Goal: Task Accomplishment & Management: Manage account settings

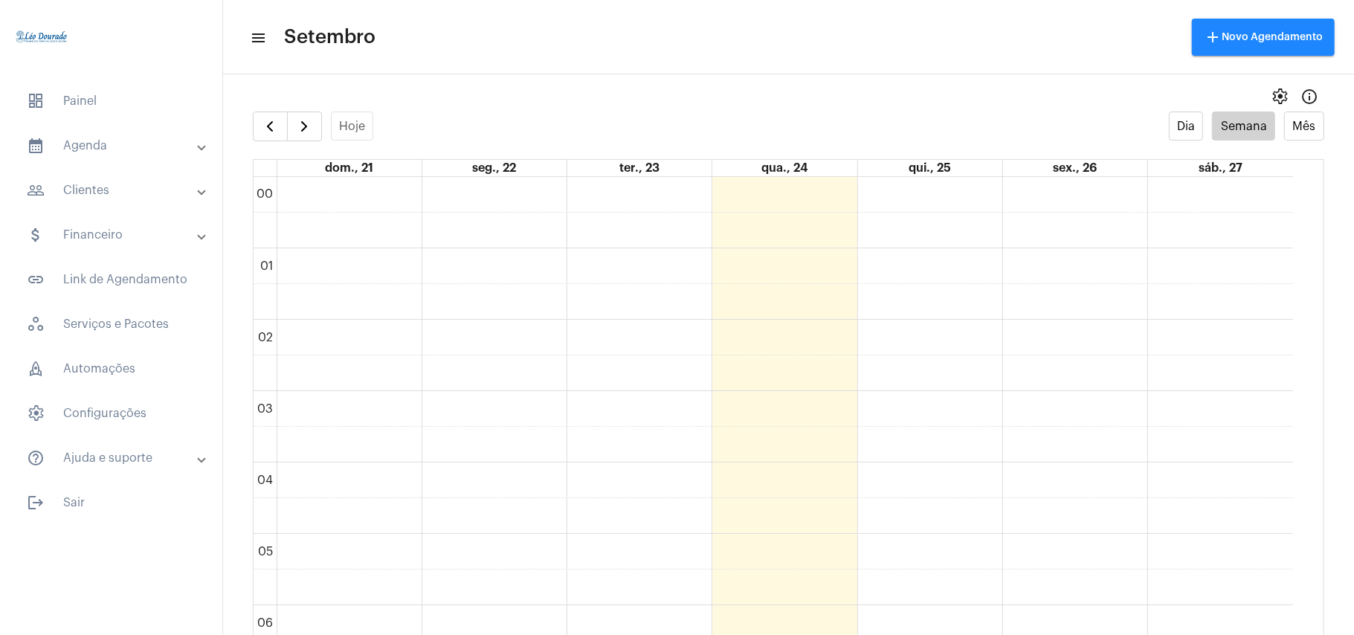
scroll to position [1127, 0]
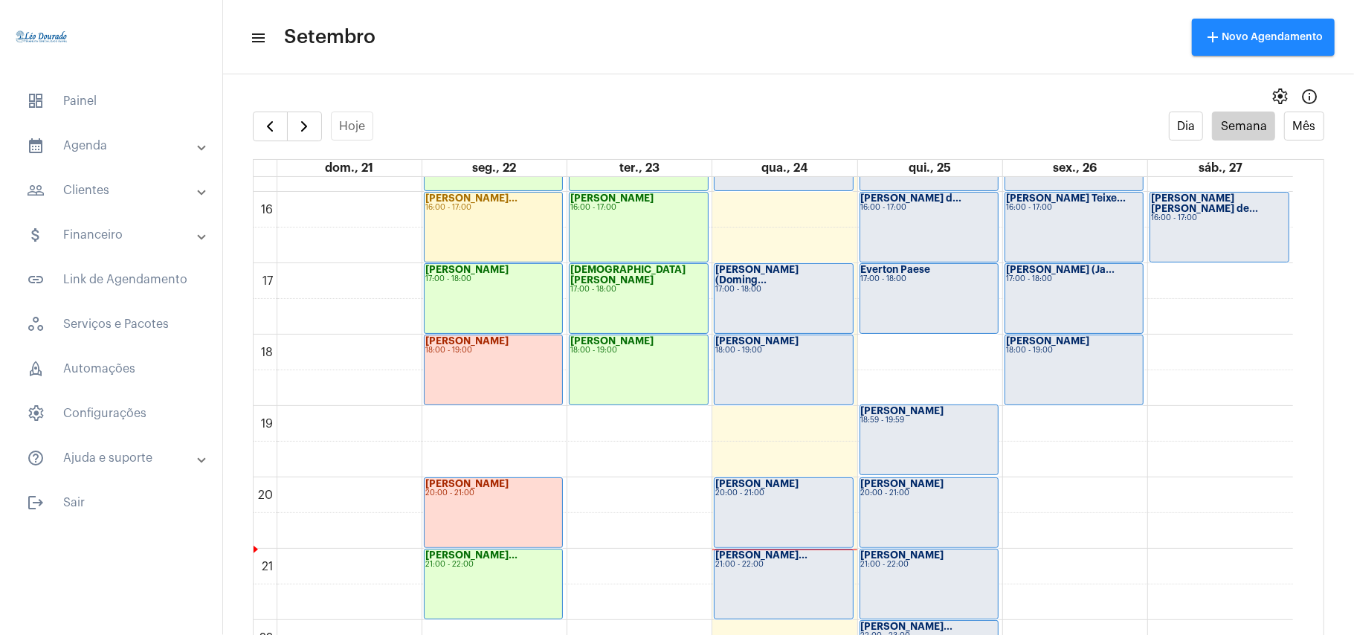
click at [654, 73] on mat-toolbar "menu Setembro add Novo Agendamento" at bounding box center [788, 37] width 1131 height 74
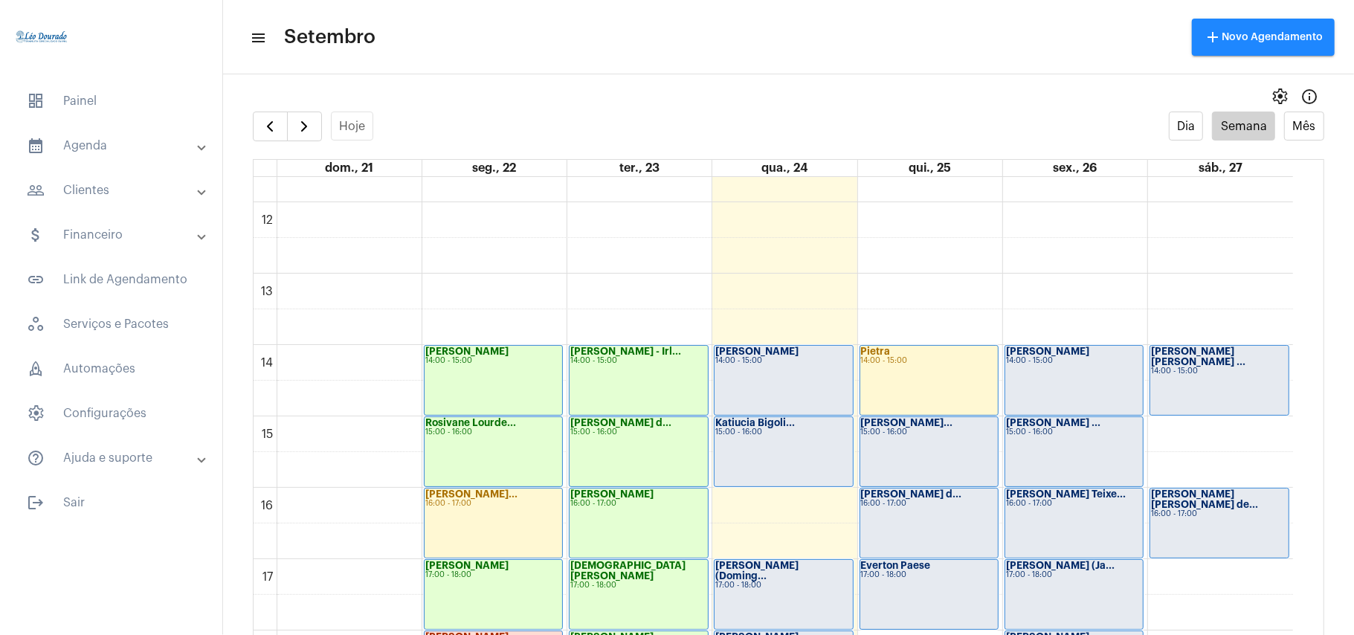
scroll to position [830, 0]
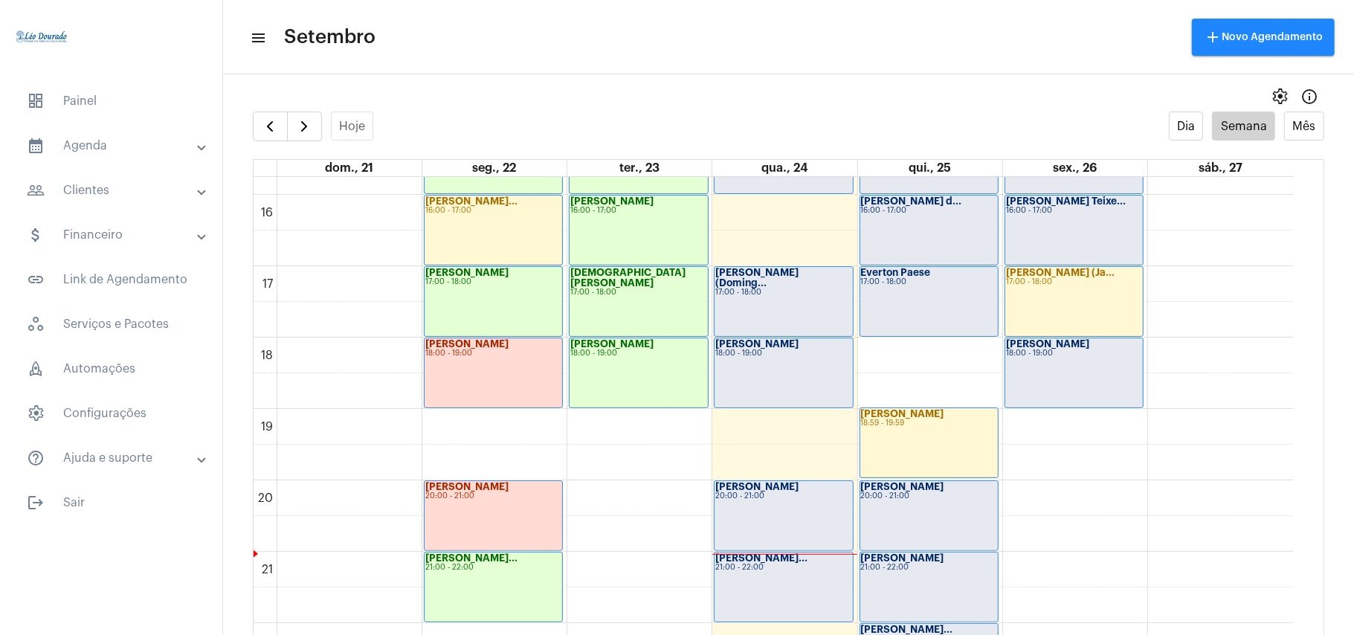
scroll to position [1025, 0]
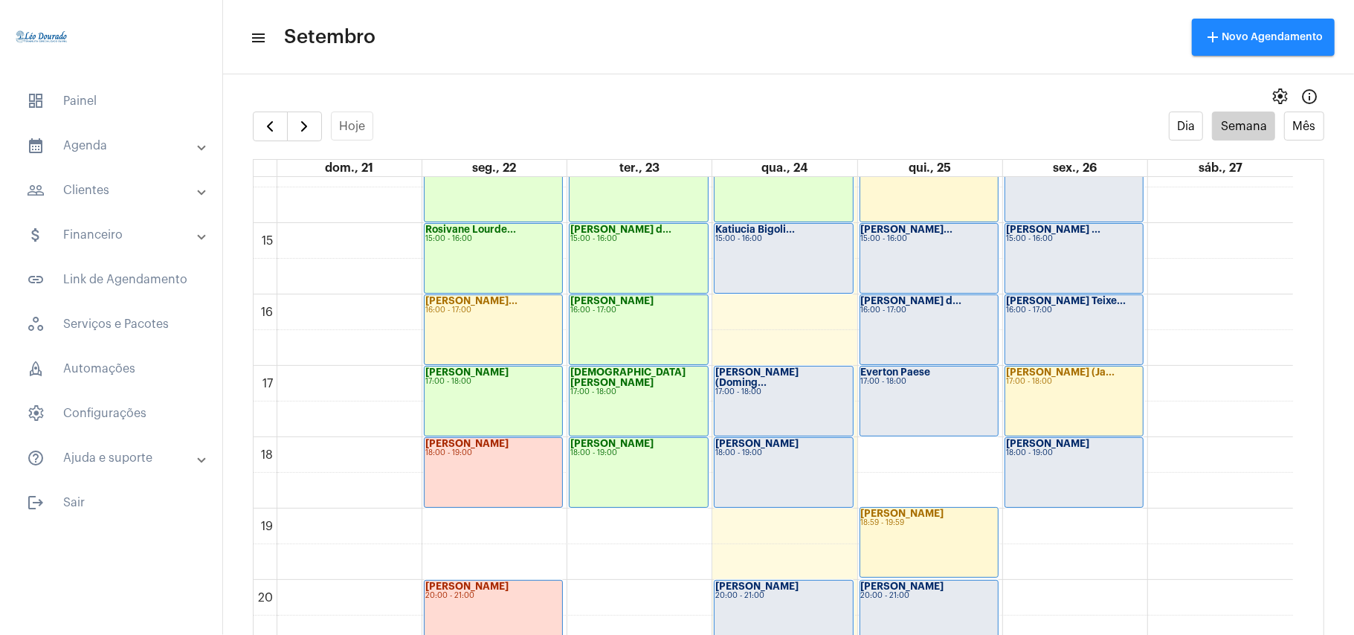
click at [809, 411] on div "[PERSON_NAME] (Doming... 17:00 - 18:00" at bounding box center [784, 401] width 138 height 69
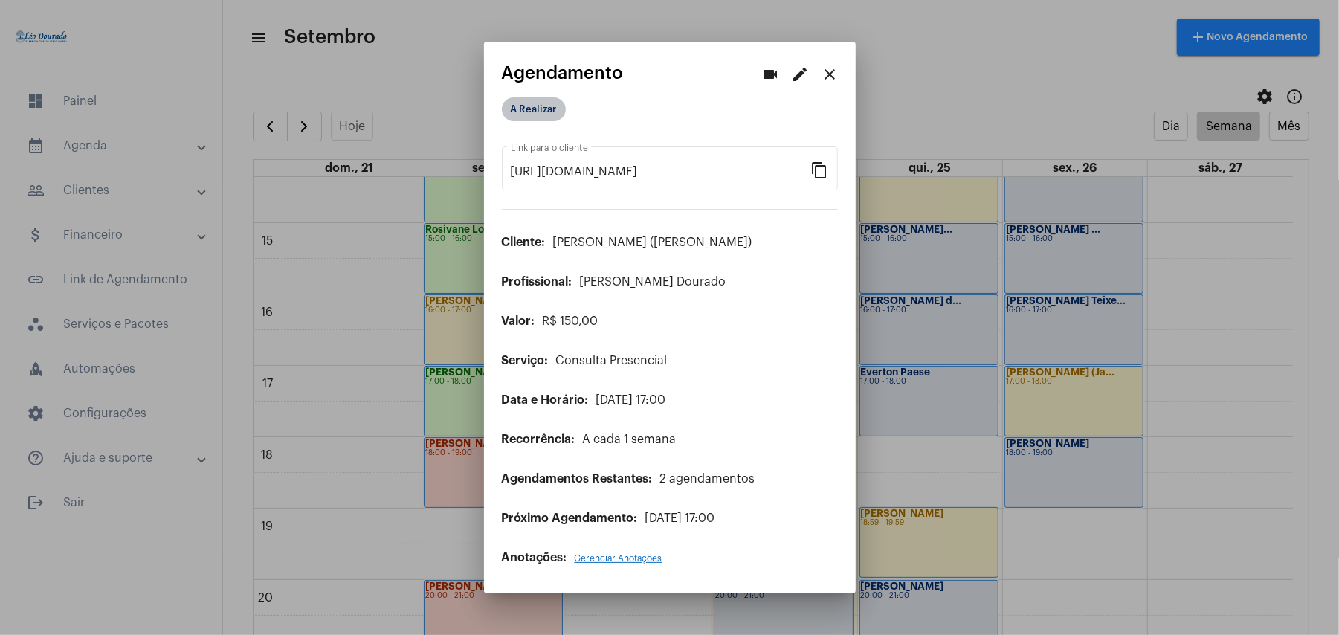
click at [528, 101] on mat-chip "A Realizar" at bounding box center [534, 109] width 64 height 24
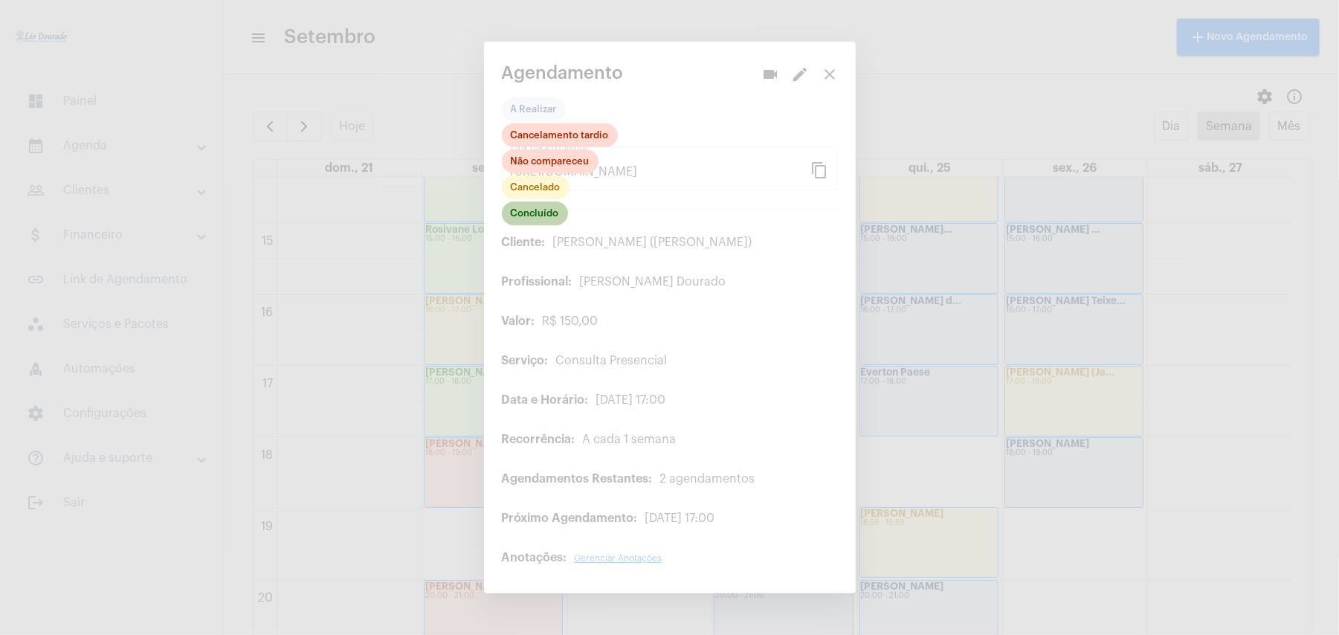
click at [544, 213] on mat-chip "Concluído" at bounding box center [535, 214] width 66 height 24
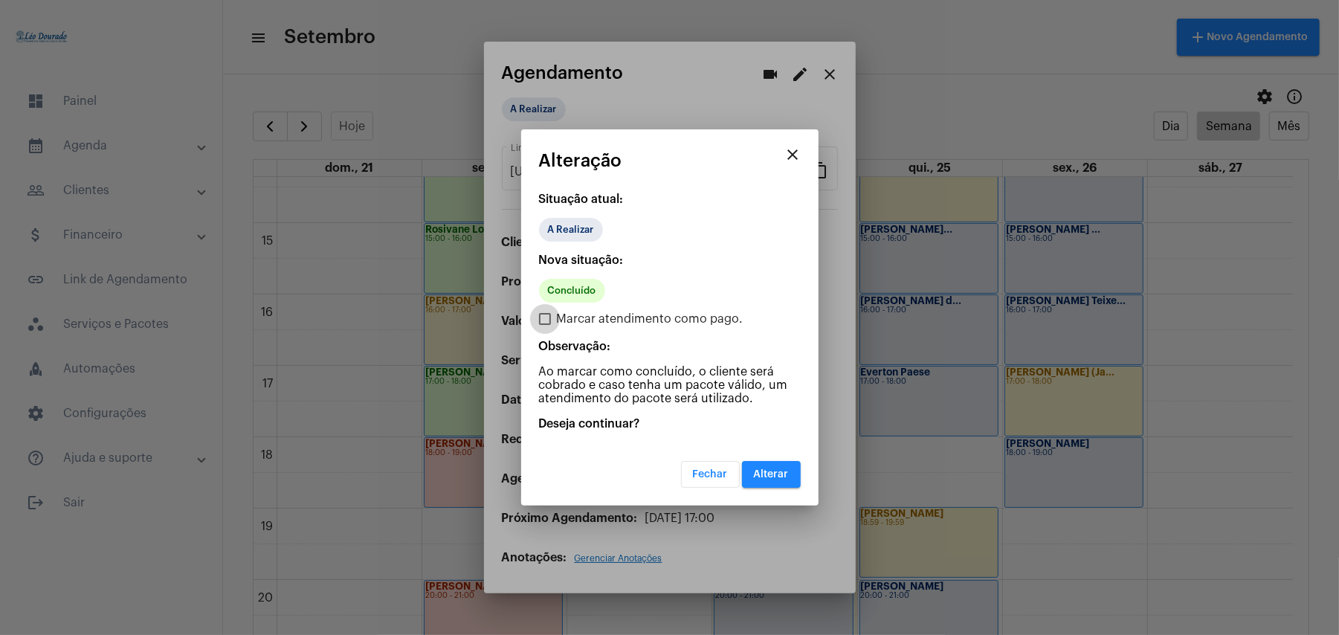
click at [629, 326] on span "Marcar atendimento como pago." at bounding box center [650, 319] width 187 height 18
click at [545, 326] on input "Marcar atendimento como pago." at bounding box center [544, 325] width 1 height 1
checkbox input "true"
click at [787, 471] on span "Alterar" at bounding box center [771, 474] width 35 height 10
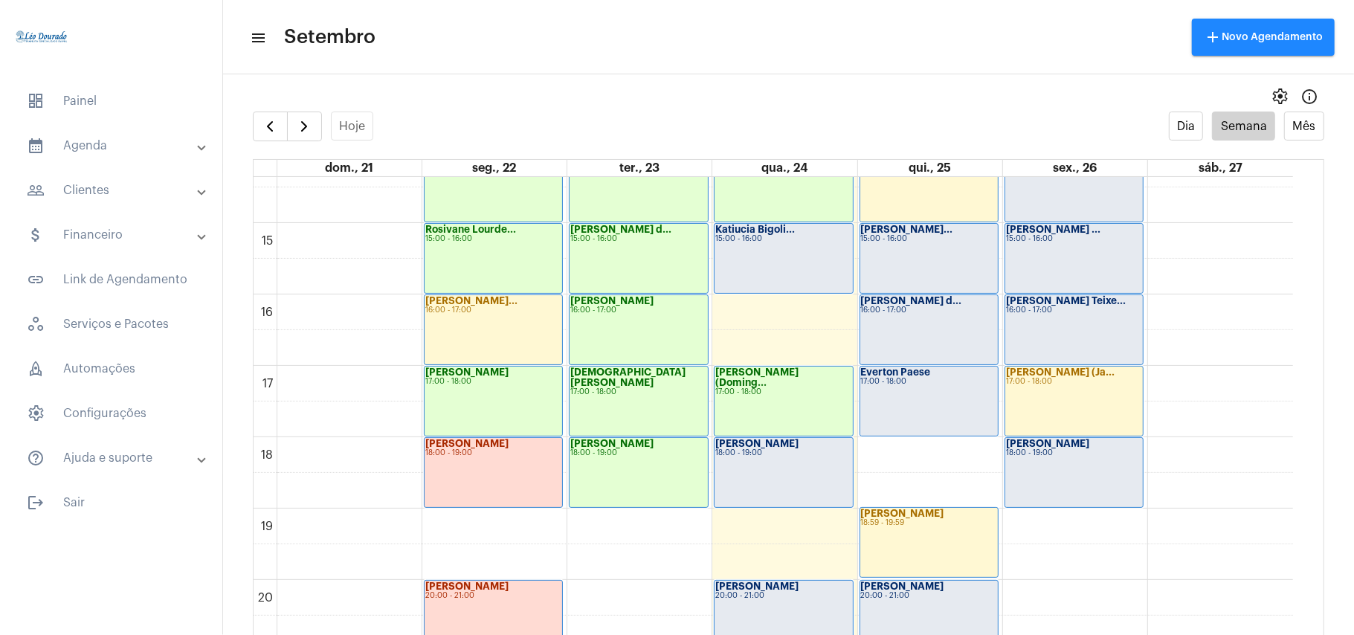
click at [787, 473] on div "João Mello 18:00 - 19:00" at bounding box center [784, 472] width 138 height 69
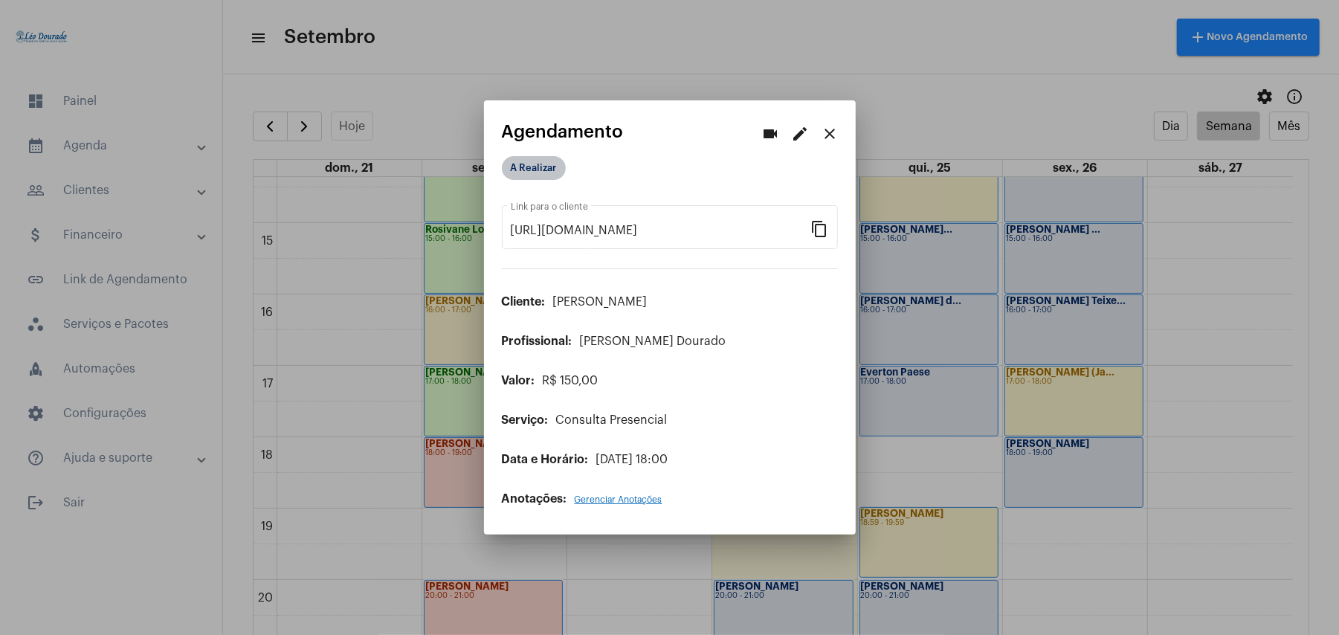
click at [534, 167] on mat-chip "A Realizar" at bounding box center [534, 168] width 64 height 24
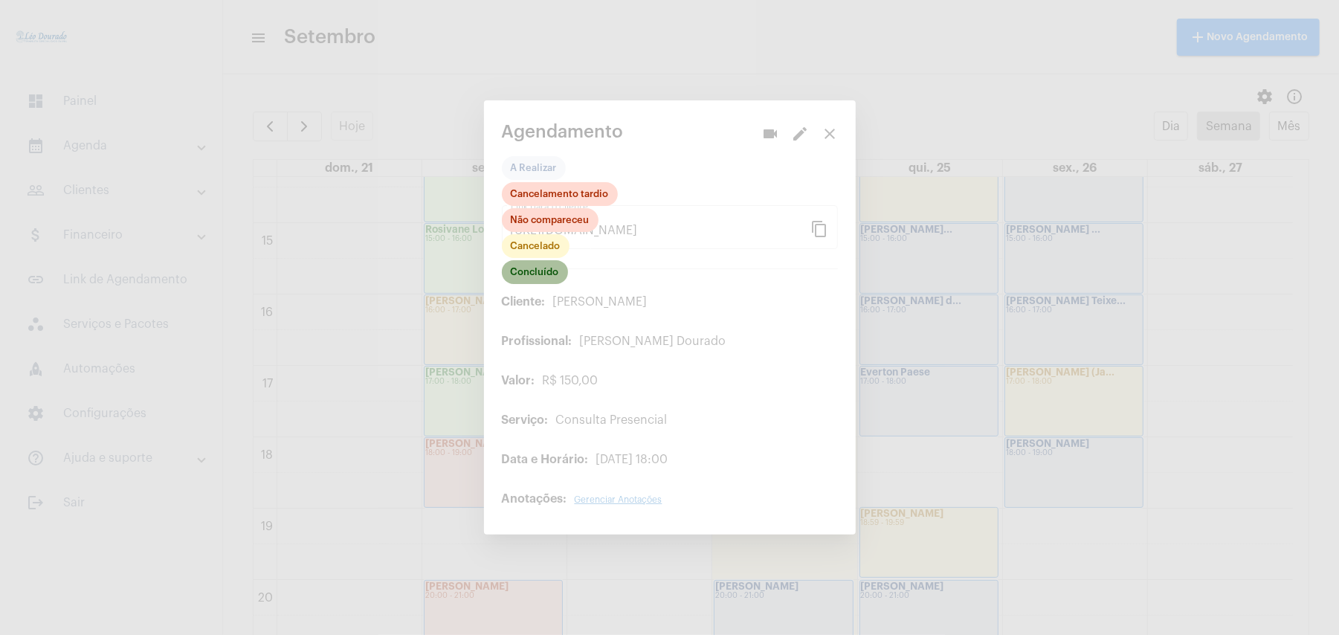
click at [546, 271] on mat-chip "Concluído" at bounding box center [535, 272] width 66 height 24
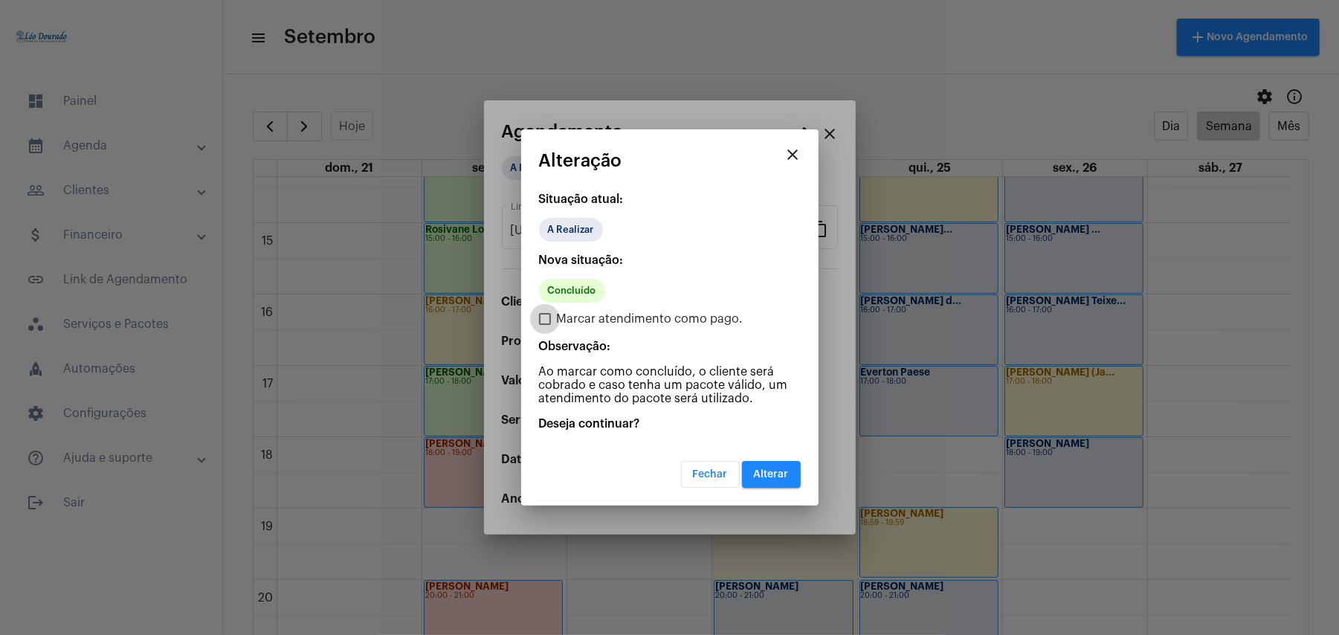
click at [581, 318] on span "Marcar atendimento como pago." at bounding box center [650, 319] width 187 height 18
click at [545, 325] on input "Marcar atendimento como pago." at bounding box center [544, 325] width 1 height 1
checkbox input "true"
click at [782, 474] on span "Alterar" at bounding box center [771, 474] width 35 height 10
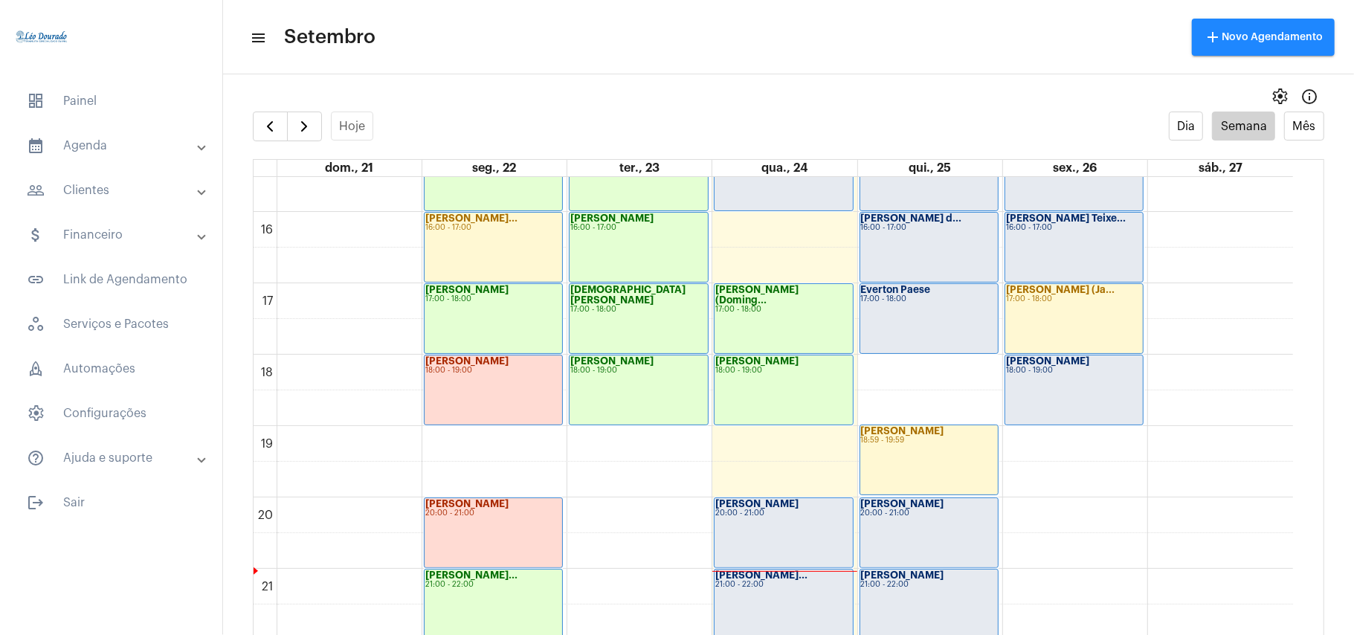
scroll to position [1226, 0]
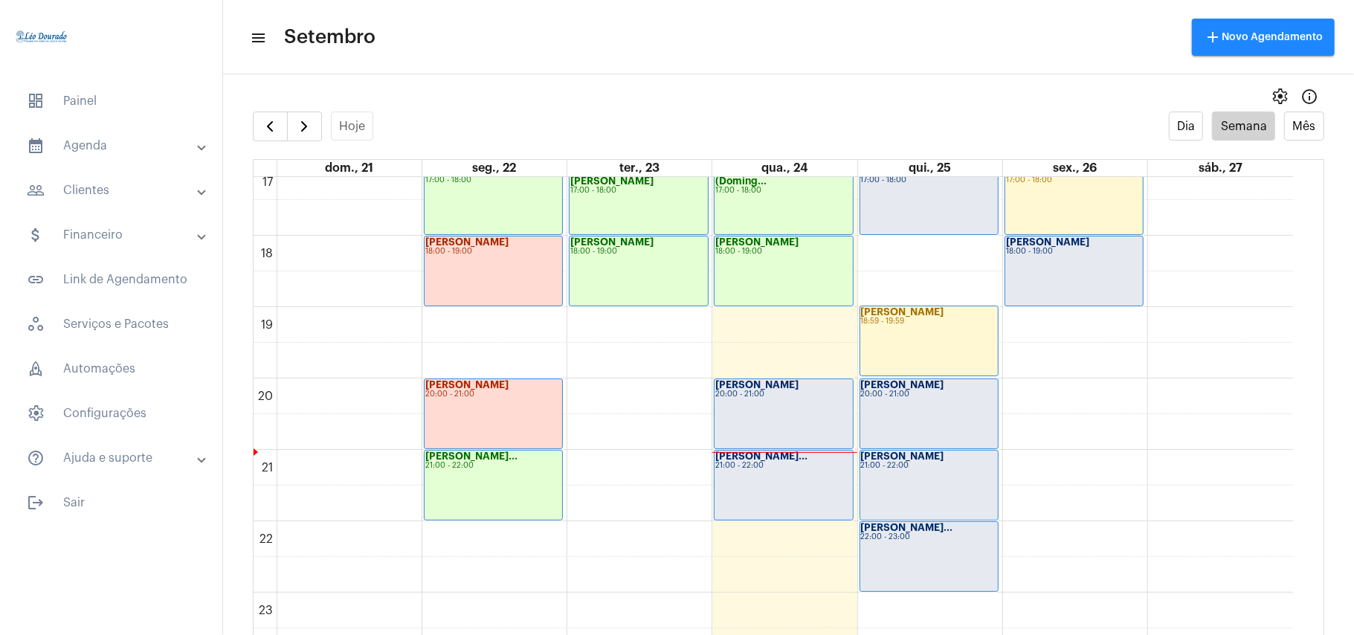
click at [783, 407] on div "Cristina 20:00 - 21:00" at bounding box center [784, 413] width 138 height 69
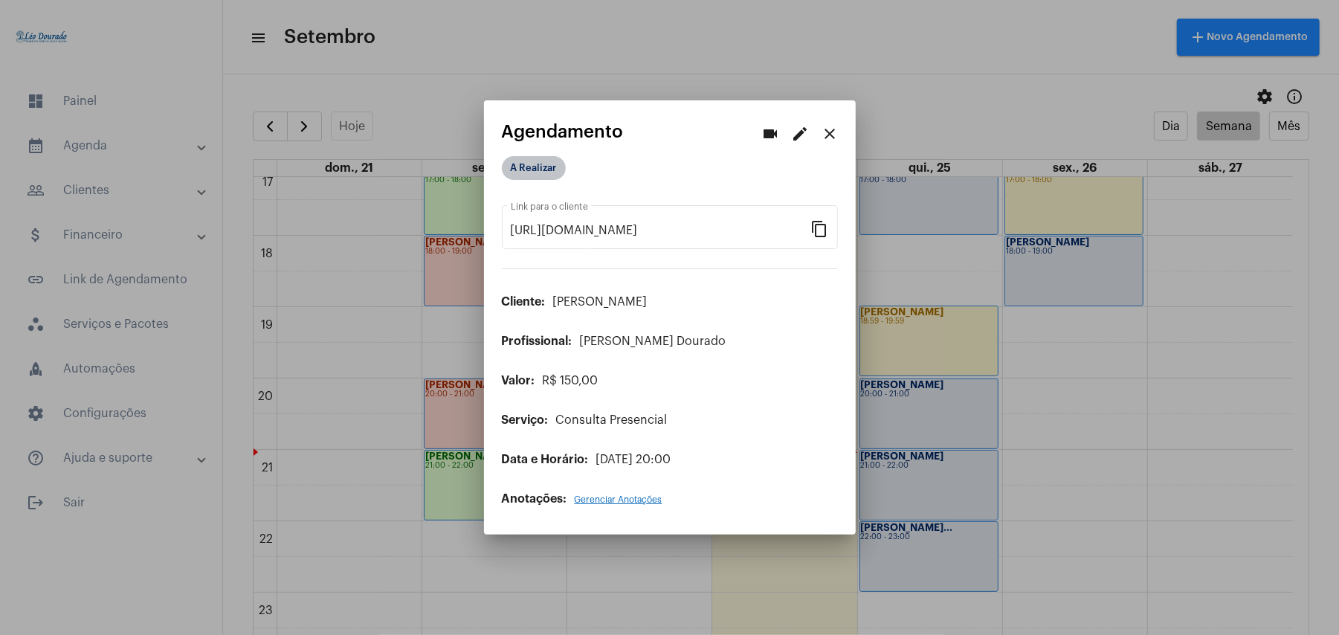
click at [552, 173] on mat-chip "A Realizar" at bounding box center [534, 168] width 64 height 24
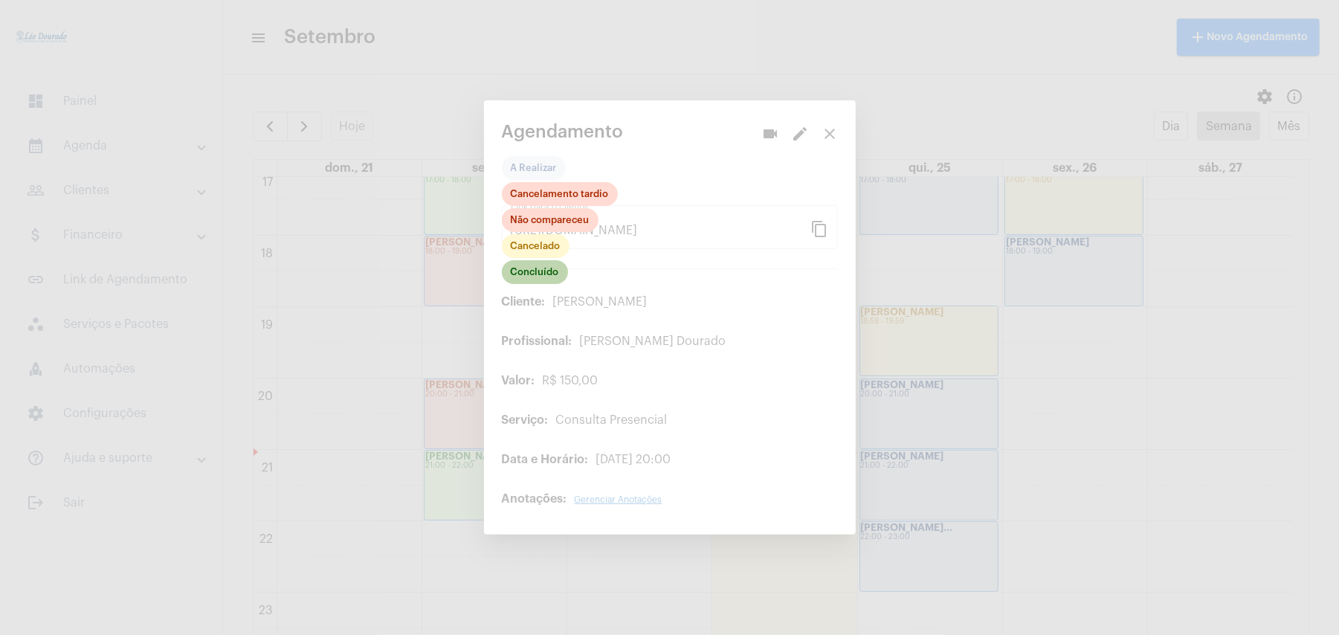
click at [539, 277] on mat-chip "Concluído" at bounding box center [535, 272] width 66 height 24
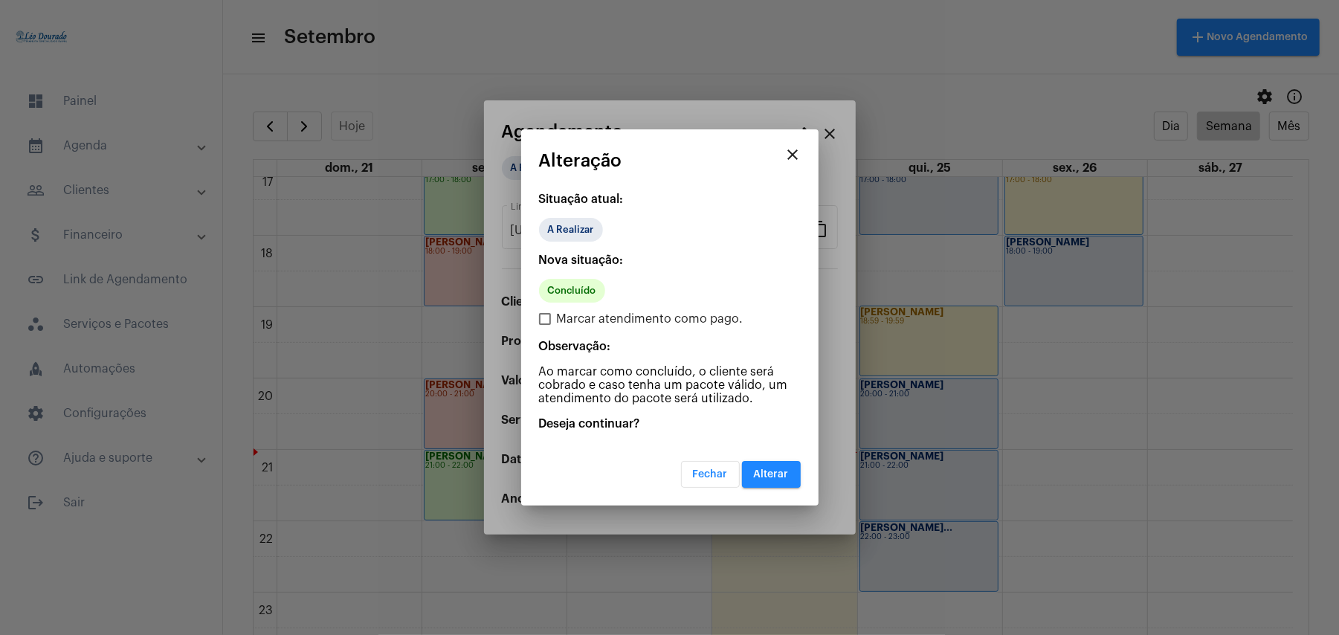
click at [616, 318] on span "Marcar atendimento como pago." at bounding box center [650, 319] width 187 height 18
click at [545, 325] on input "Marcar atendimento como pago." at bounding box center [544, 325] width 1 height 1
checkbox input "true"
click at [785, 470] on span "Alterar" at bounding box center [771, 474] width 35 height 10
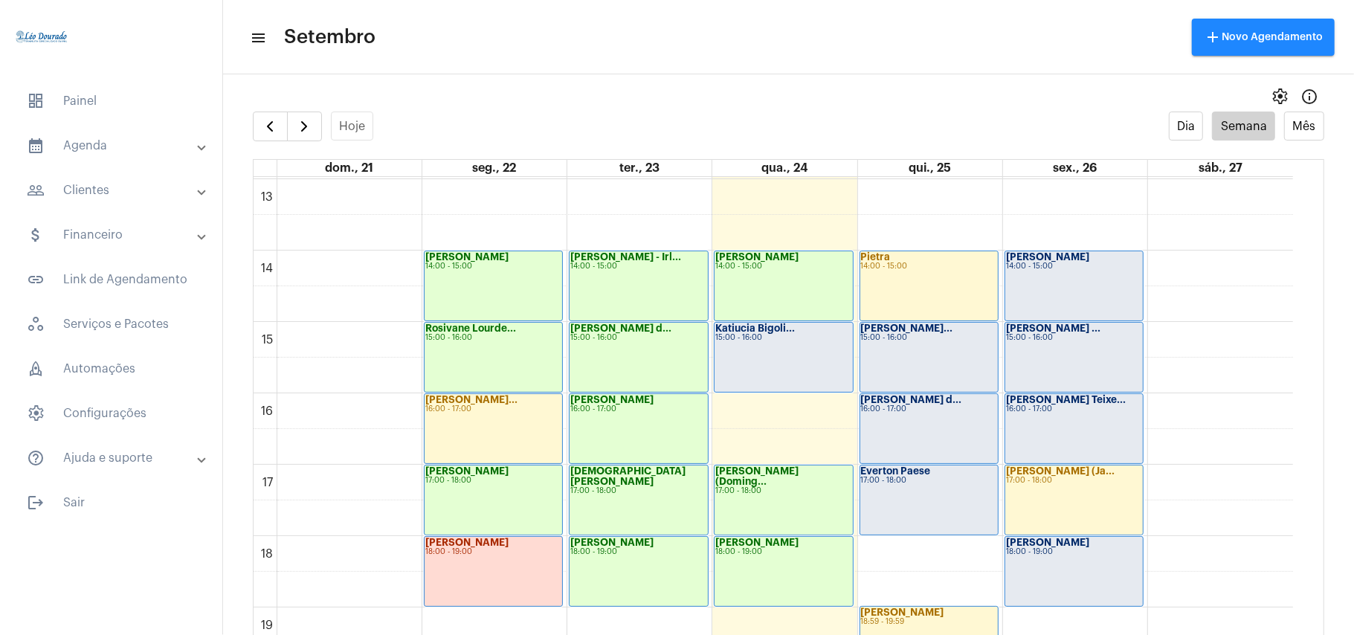
scroll to position [929, 0]
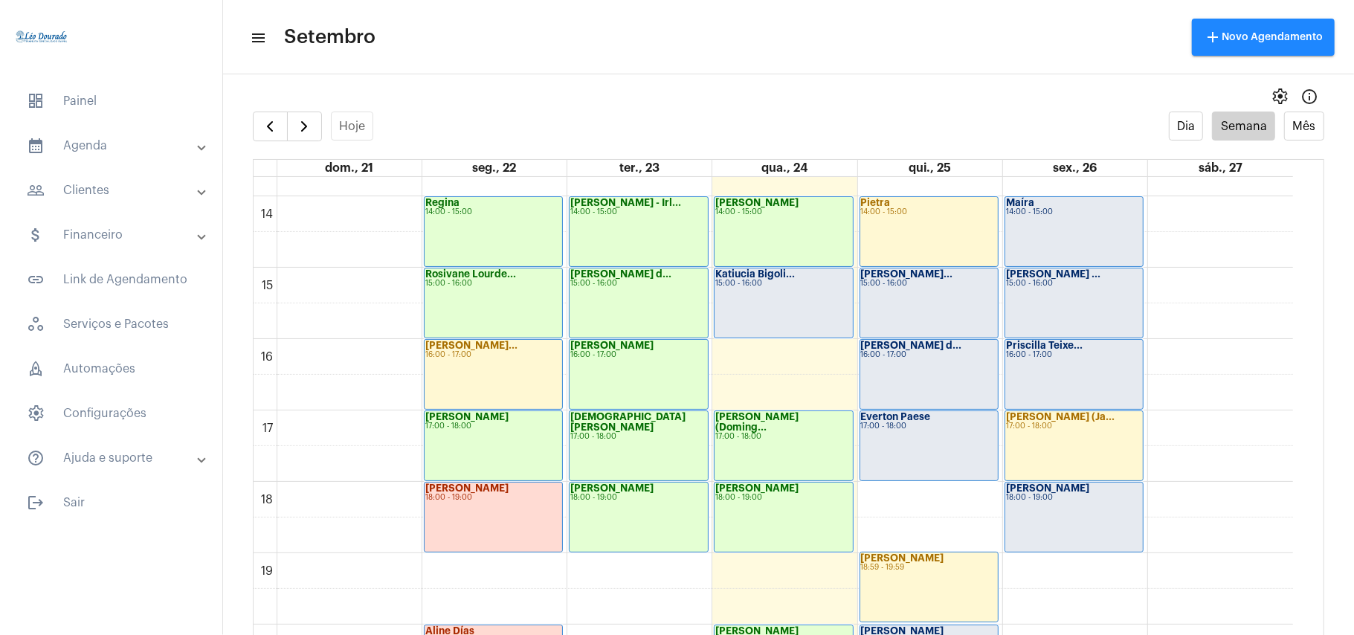
scroll to position [1028, 0]
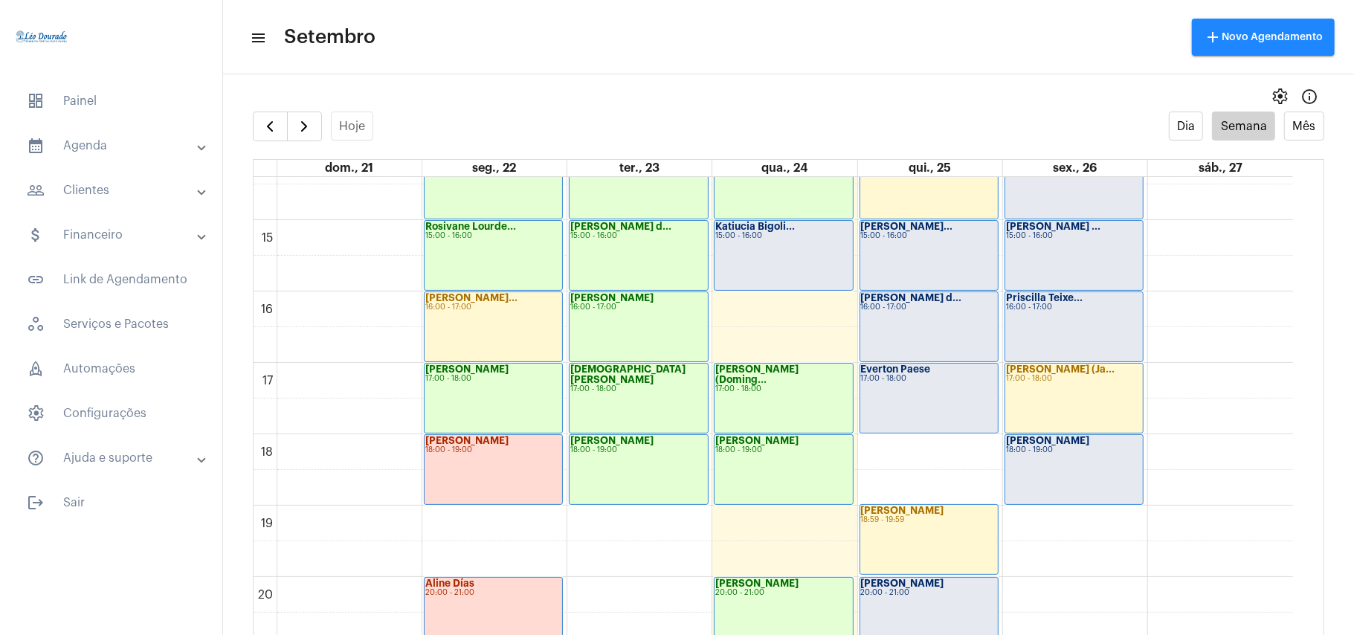
click at [1071, 562] on div "00 01 02 03 04 05 06 07 08 09 10 11 12 13 14 15 16 17 18 19 20 21 22 23 [PERSON…" at bounding box center [774, 5] width 1040 height 1713
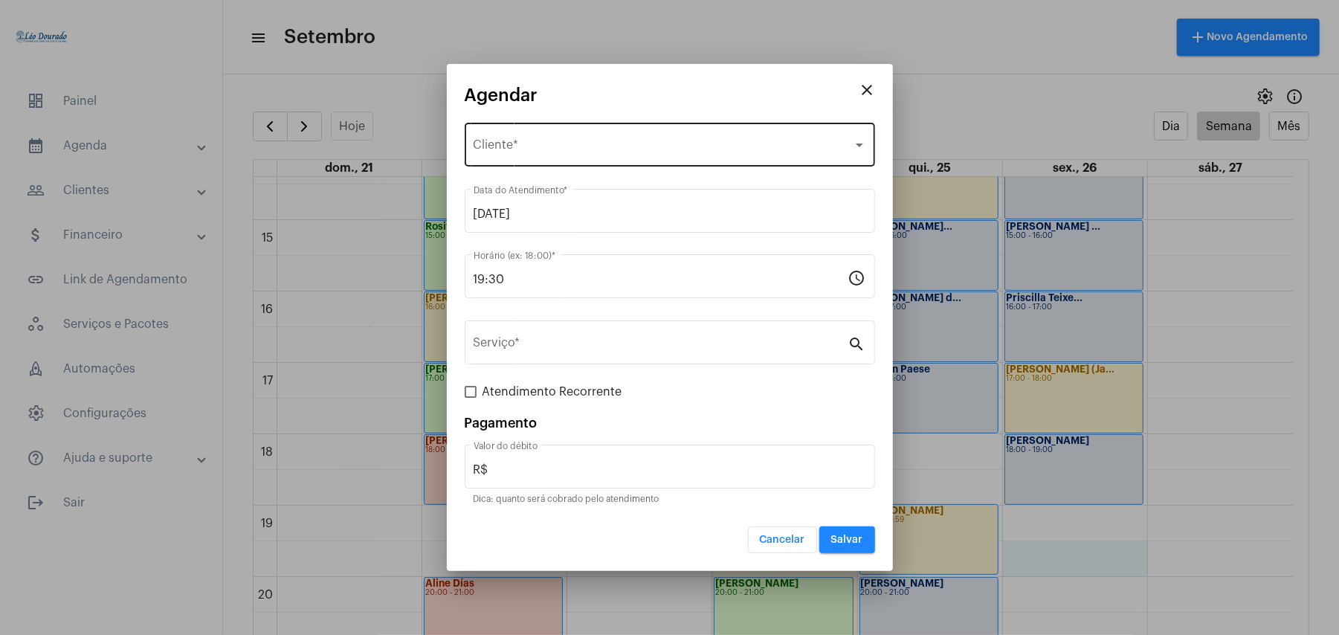
click at [577, 144] on span "Selecione o Cliente" at bounding box center [663, 147] width 379 height 13
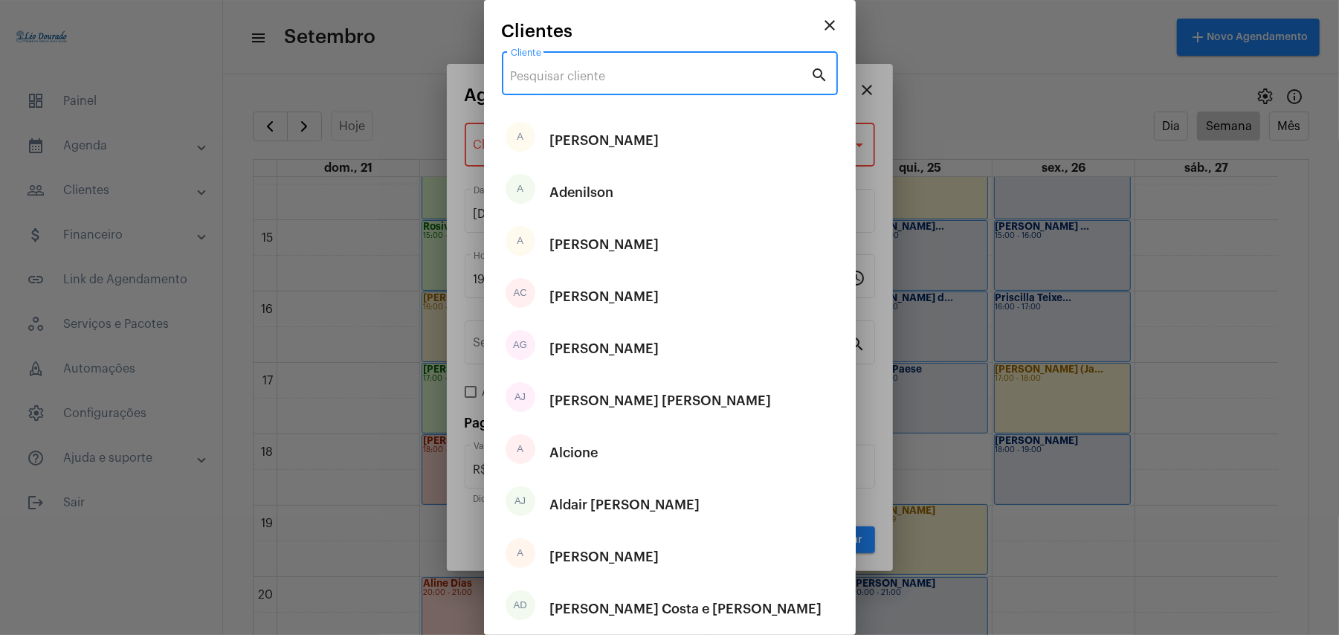
click at [593, 71] on input "Cliente" at bounding box center [661, 76] width 300 height 13
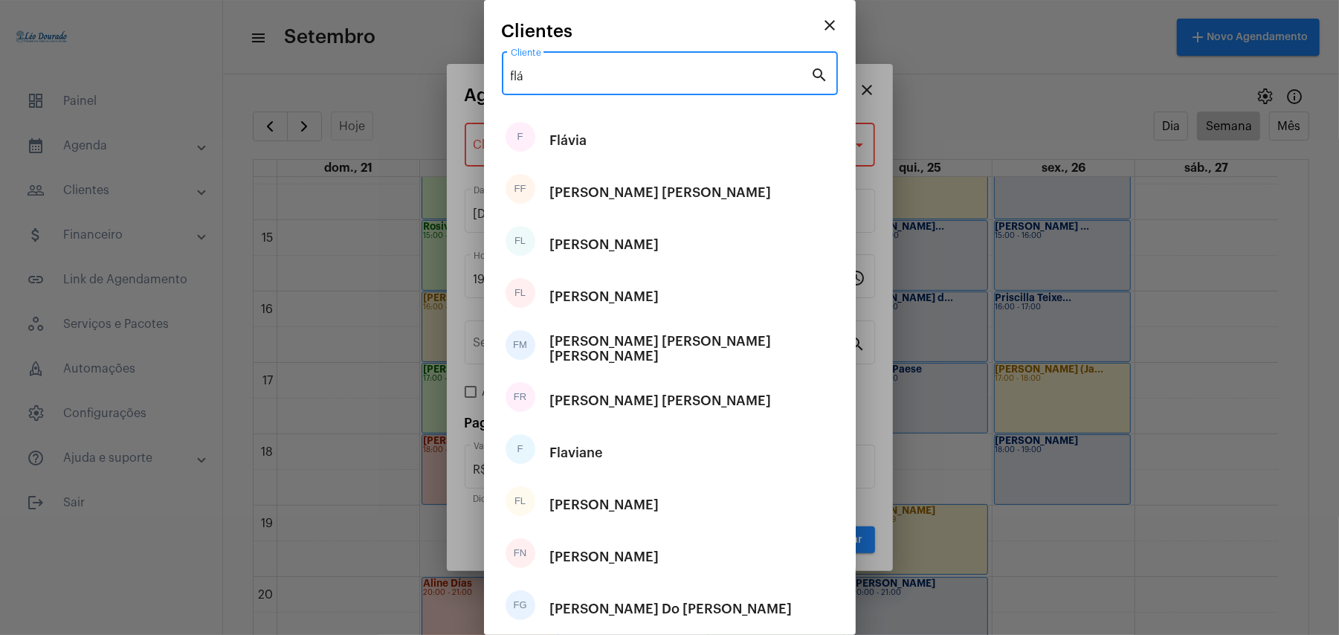
type input "flá"
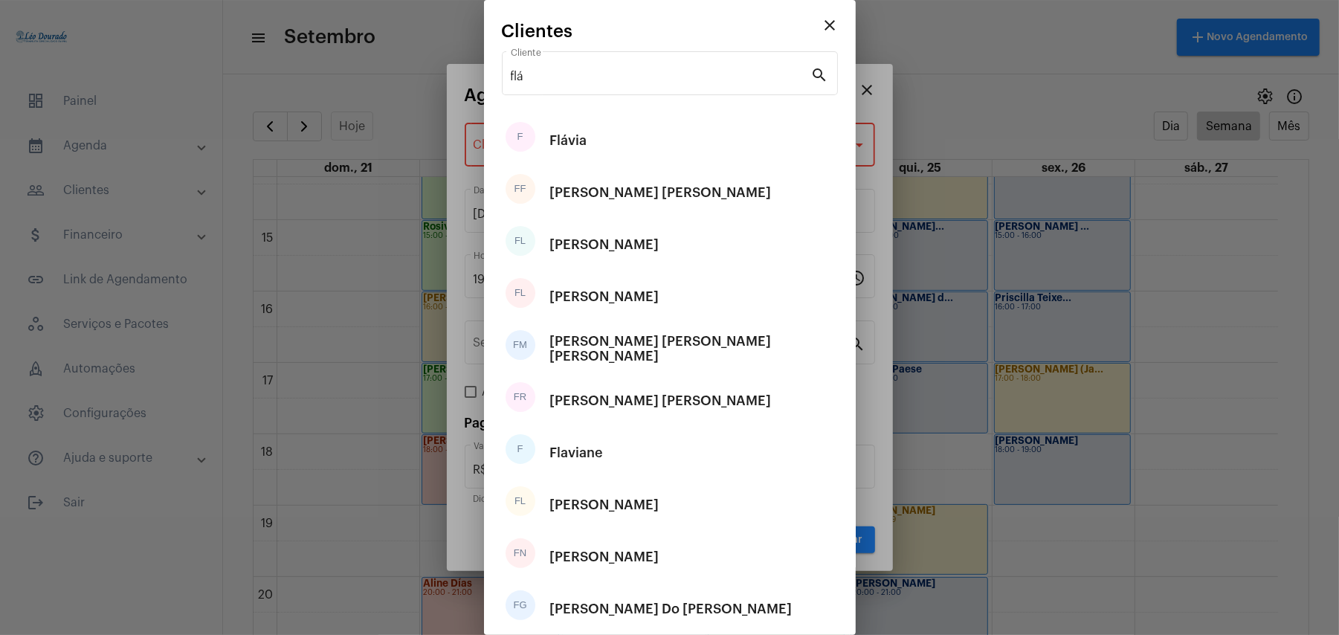
click at [822, 31] on mat-icon "close" at bounding box center [831, 25] width 18 height 18
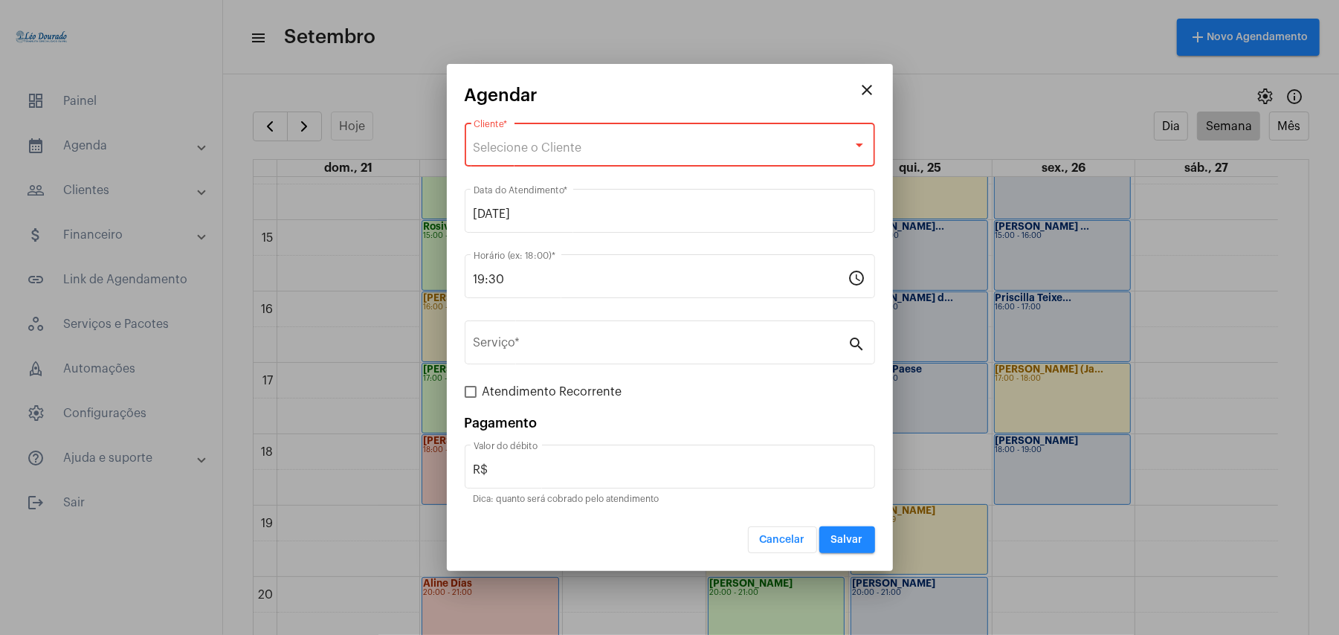
click at [860, 91] on mat-icon "close" at bounding box center [868, 90] width 18 height 18
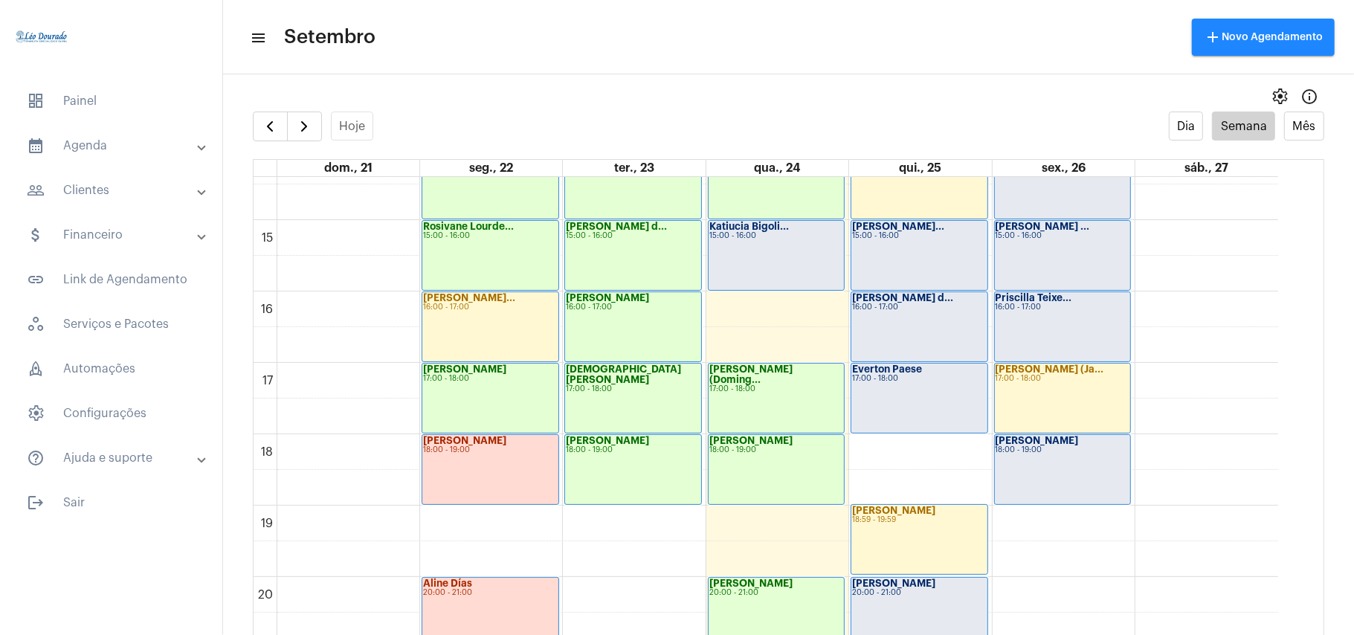
click at [98, 182] on mat-panel-title "people_outline Clientes" at bounding box center [113, 190] width 172 height 18
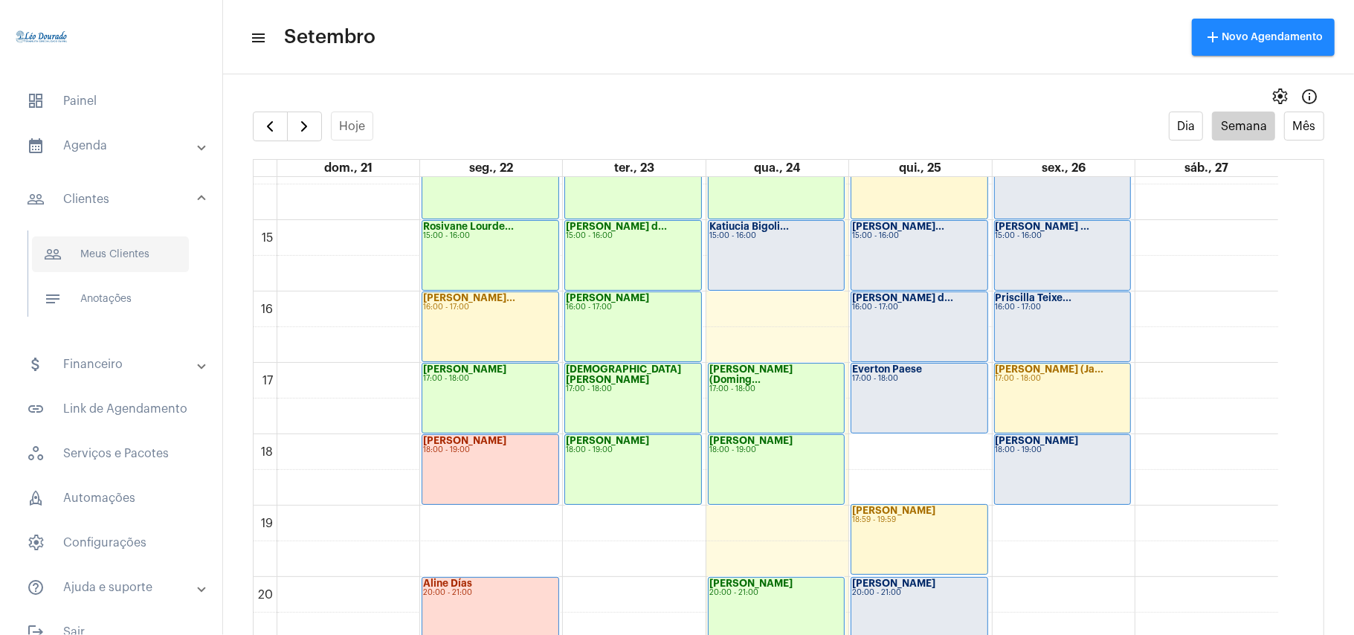
click at [105, 248] on span "people_outline Meus Clientes" at bounding box center [110, 254] width 157 height 36
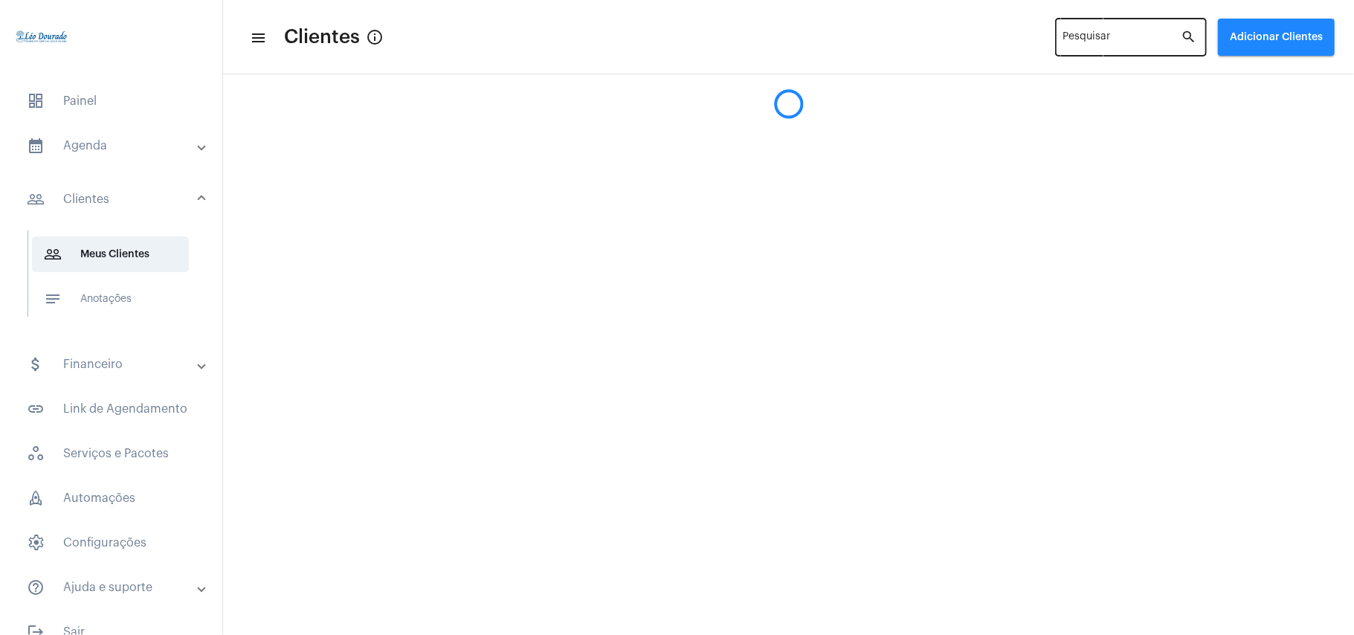
click at [1081, 34] on input "Pesquisar" at bounding box center [1122, 40] width 118 height 12
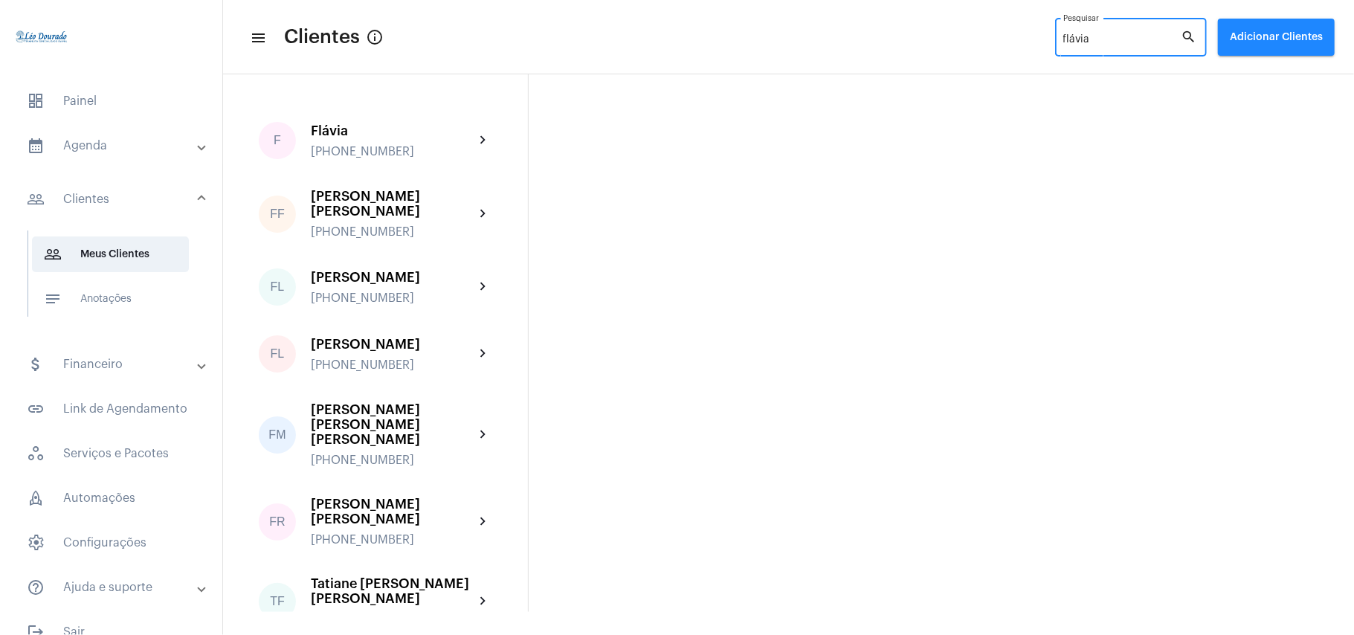
click at [1116, 34] on input "flávia" at bounding box center [1122, 40] width 118 height 12
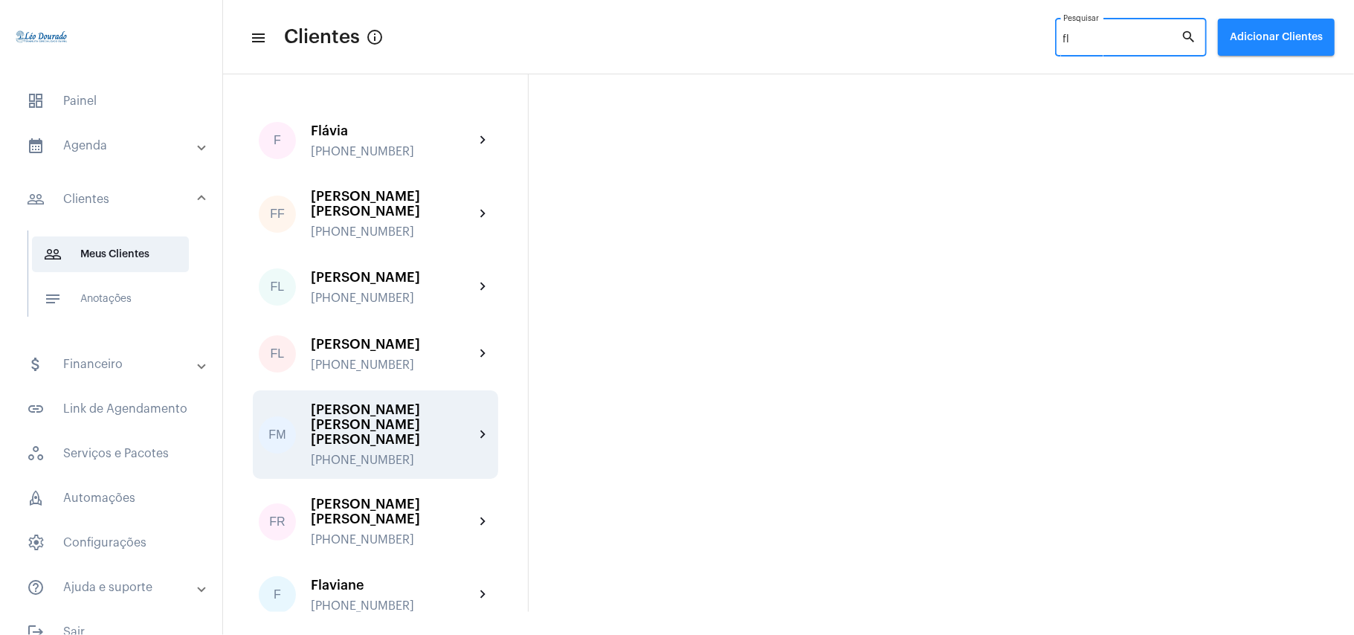
type input "fl"
click at [440, 420] on div "[PERSON_NAME] [PERSON_NAME] [PERSON_NAME]" at bounding box center [393, 424] width 164 height 45
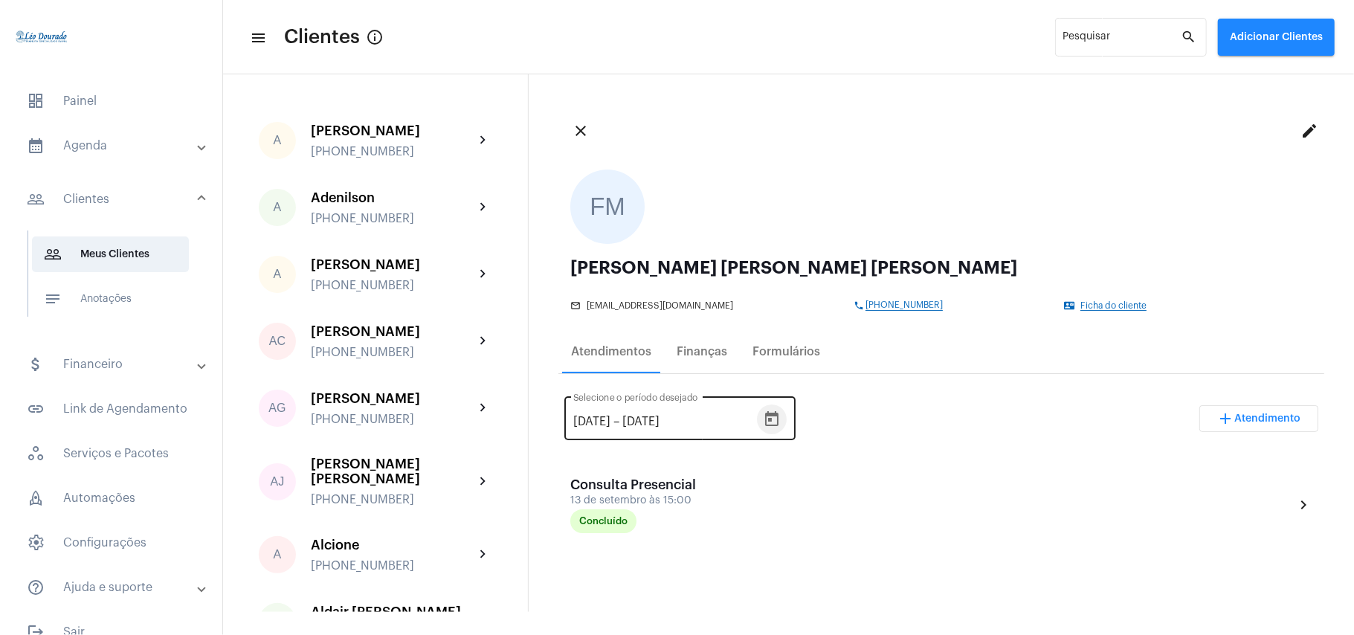
click at [779, 414] on icon "Open calendar" at bounding box center [771, 418] width 13 height 15
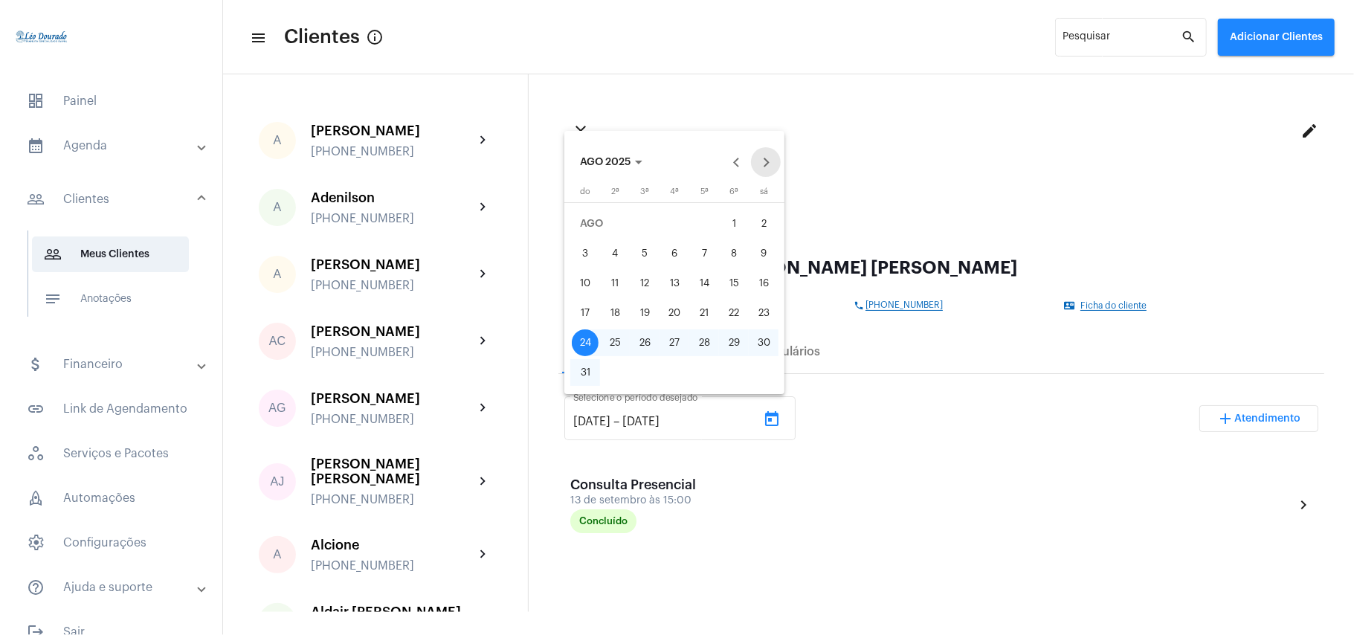
click at [777, 161] on button "Next month" at bounding box center [766, 162] width 30 height 30
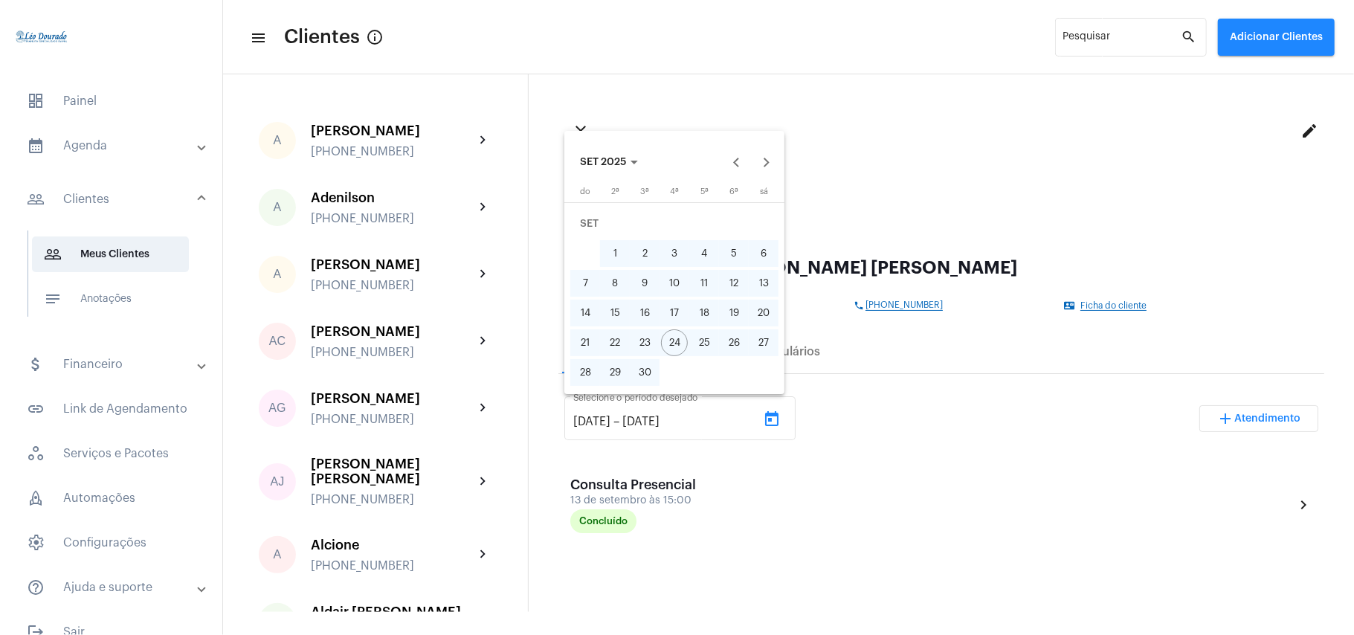
click at [735, 346] on div "26" at bounding box center [734, 342] width 27 height 27
type input "[DATE]"
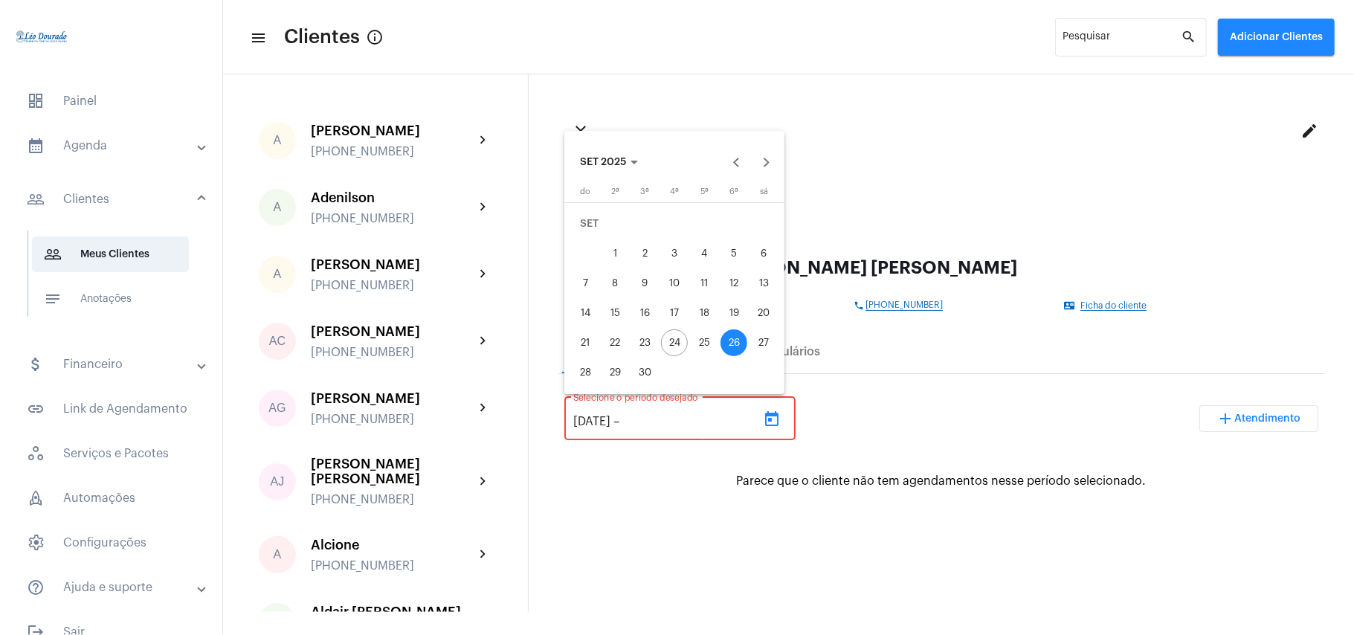
click at [920, 387] on div at bounding box center [677, 317] width 1354 height 635
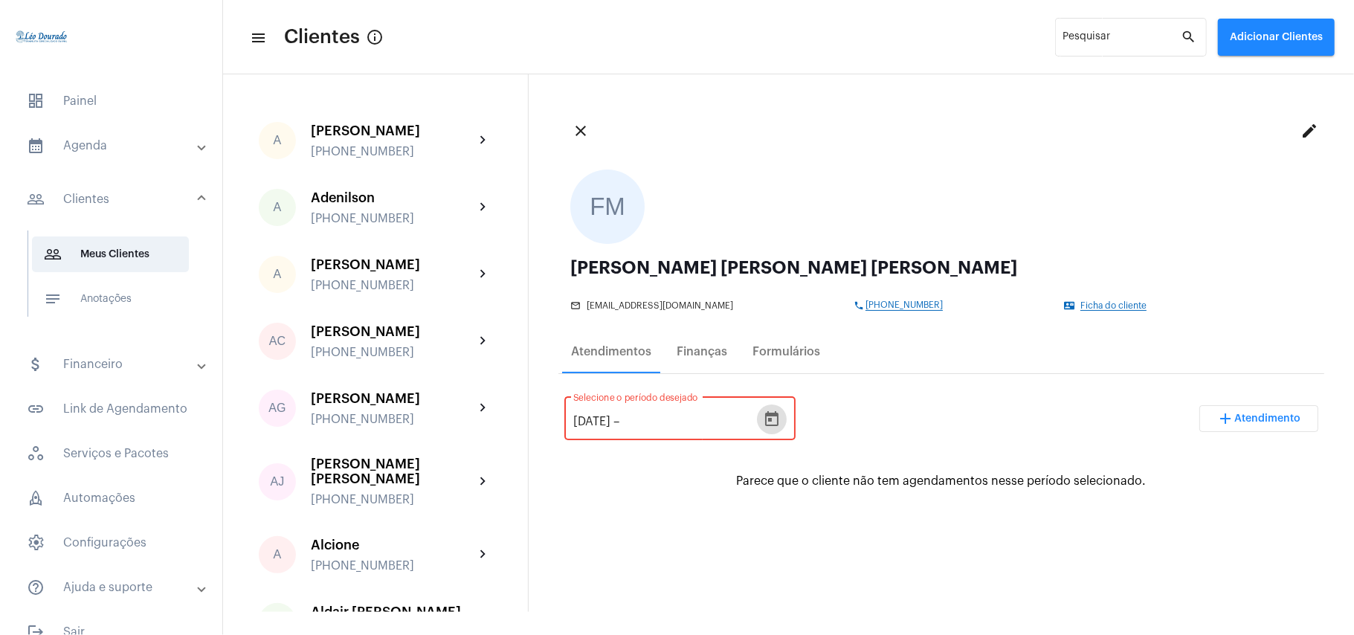
click at [1235, 422] on span "Atendimento" at bounding box center [1268, 418] width 66 height 10
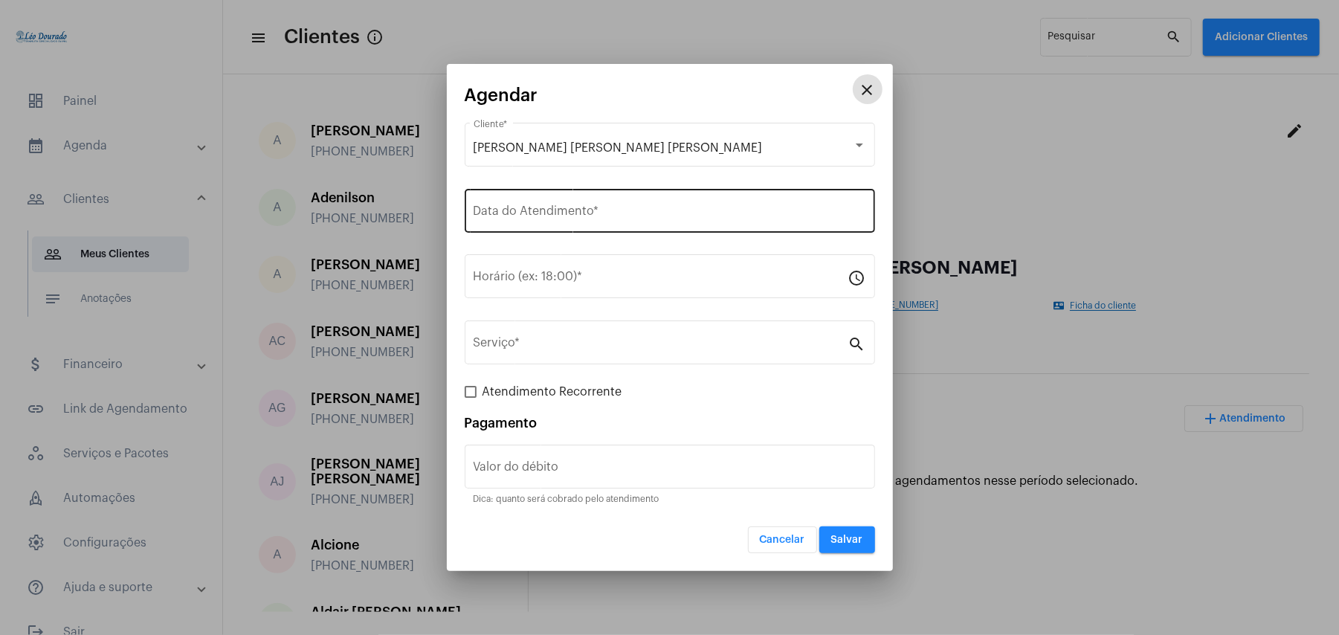
click at [581, 222] on div "Data do Atendimento *" at bounding box center [670, 209] width 393 height 47
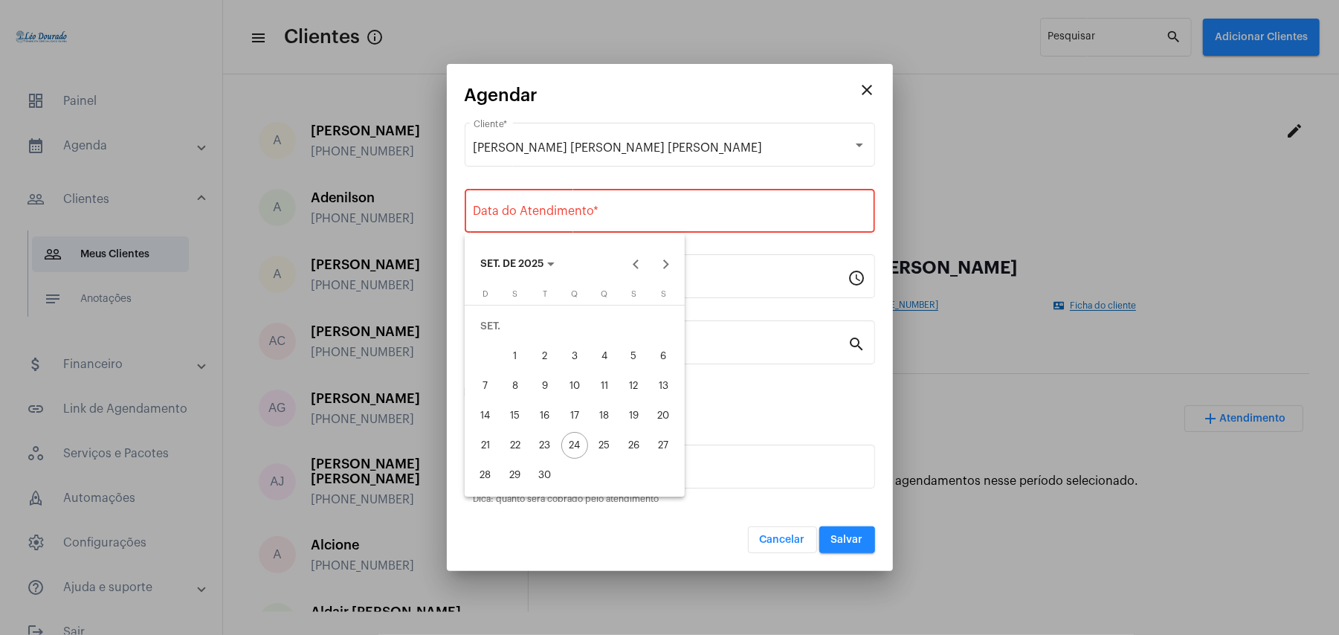
click at [637, 447] on div "26" at bounding box center [634, 445] width 27 height 27
type input "[DATE]"
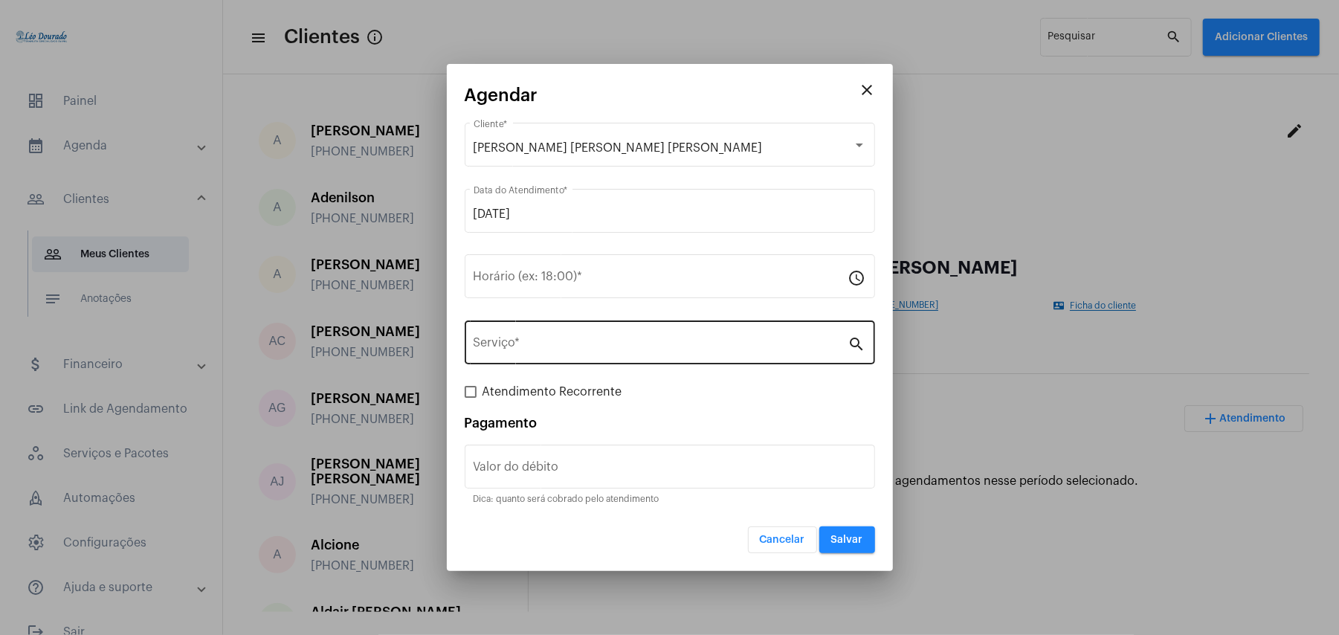
click at [640, 338] on div "Serviço *" at bounding box center [661, 341] width 375 height 47
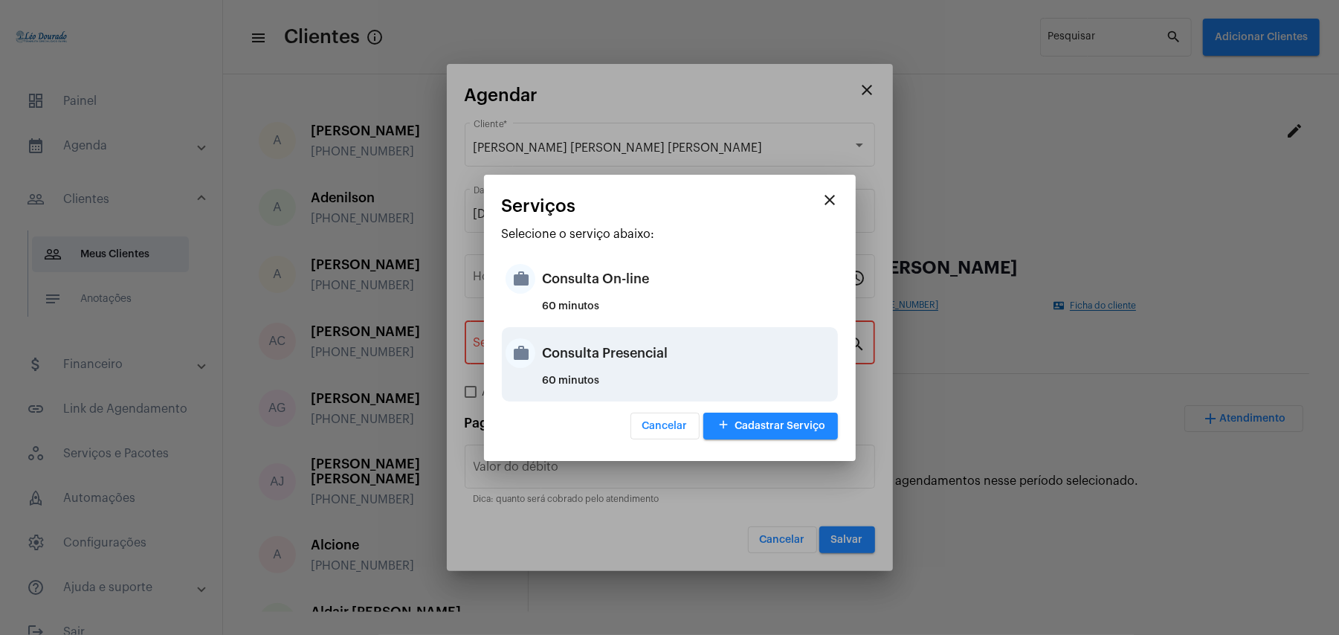
click at [581, 376] on div "60 minutos" at bounding box center [688, 387] width 291 height 22
type input "Consulta Presencial"
type input "R$ 150"
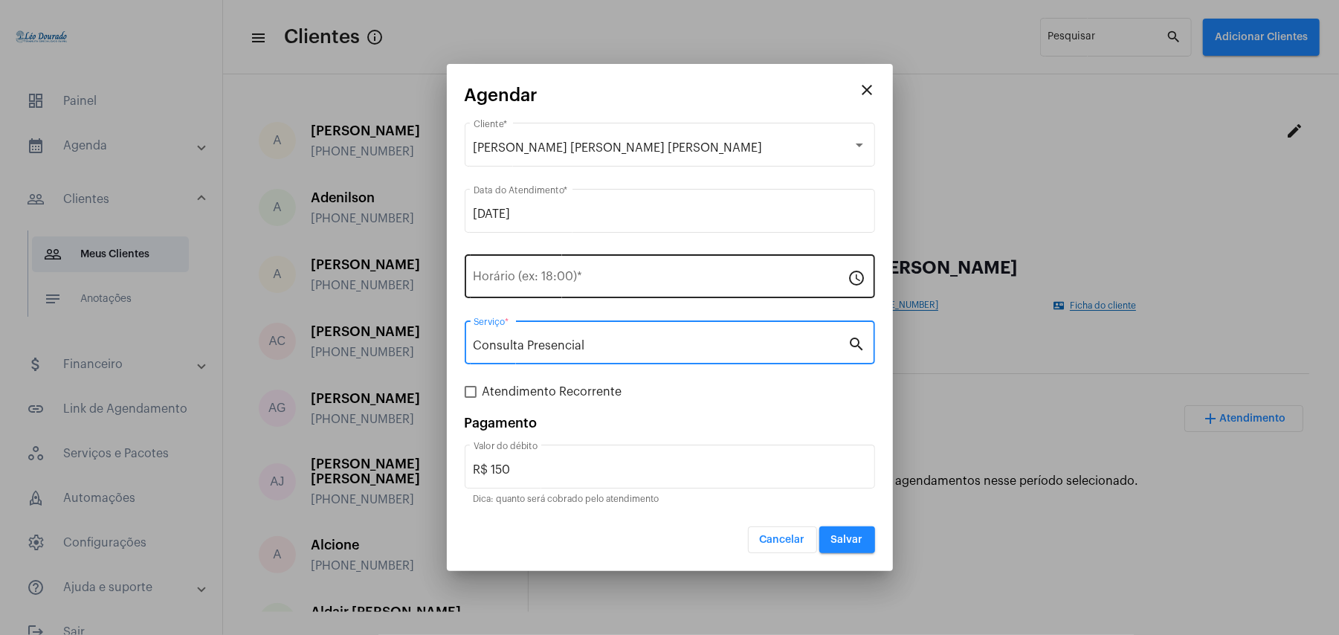
click at [561, 277] on input "Horário (ex: 18:00) *" at bounding box center [661, 279] width 375 height 13
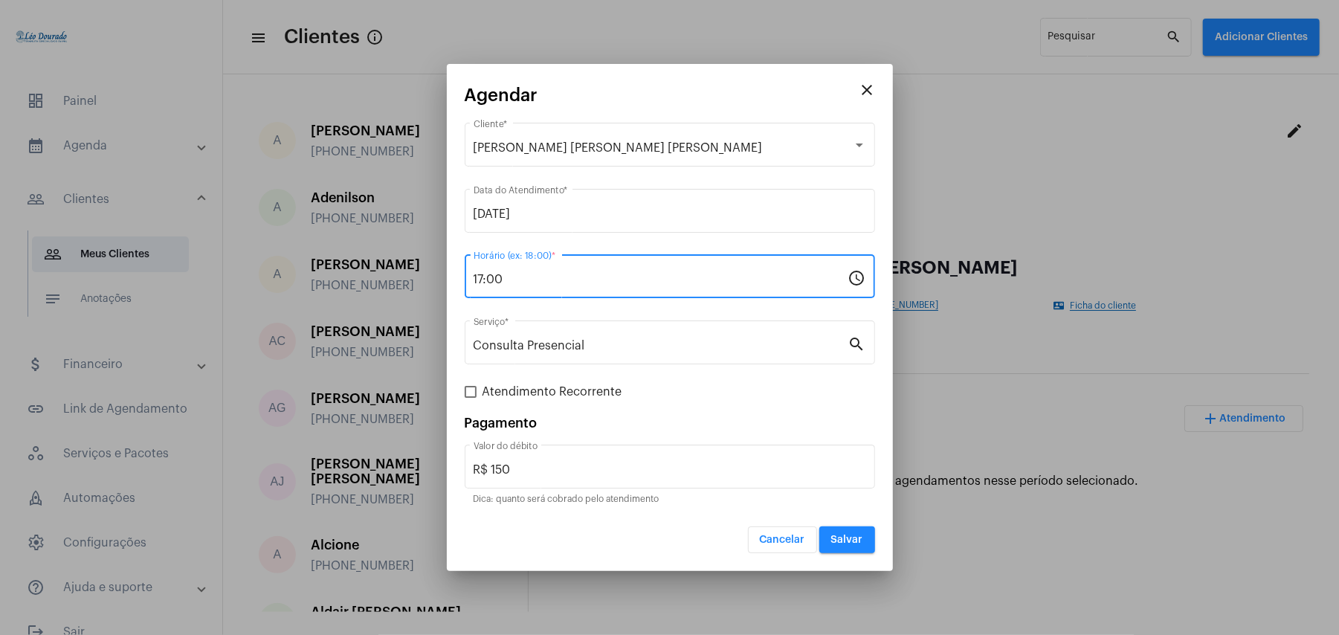
type input "17:00"
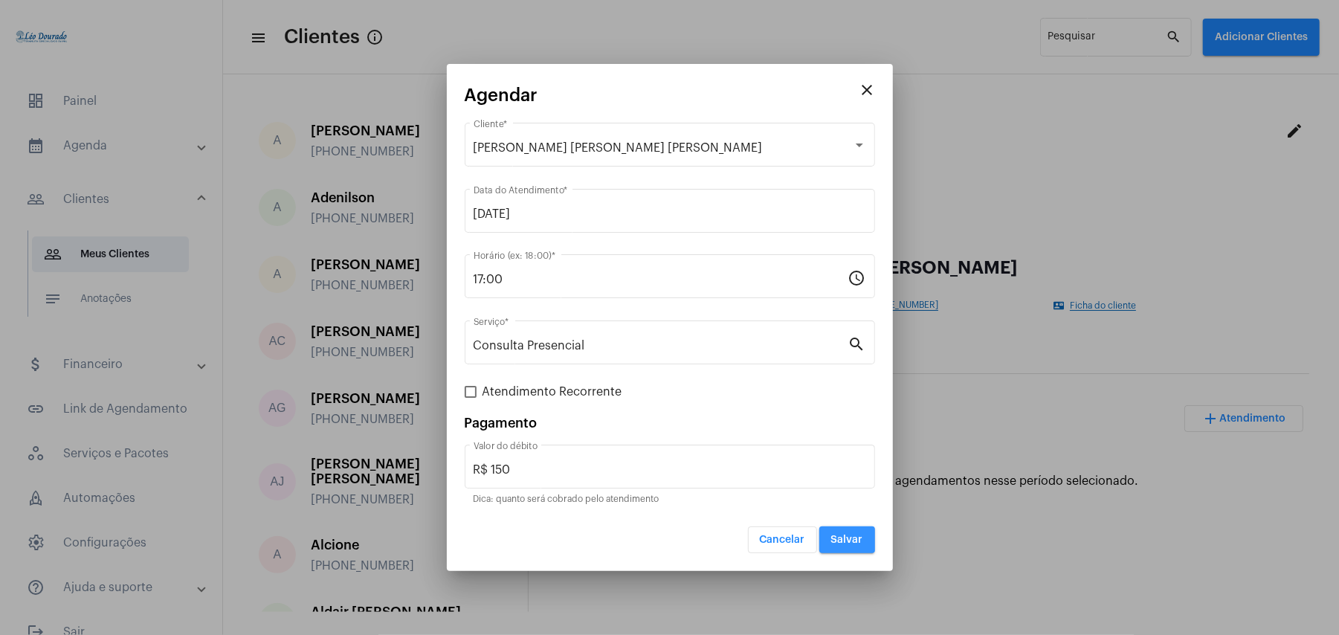
click at [840, 539] on span "Salvar" at bounding box center [847, 540] width 32 height 10
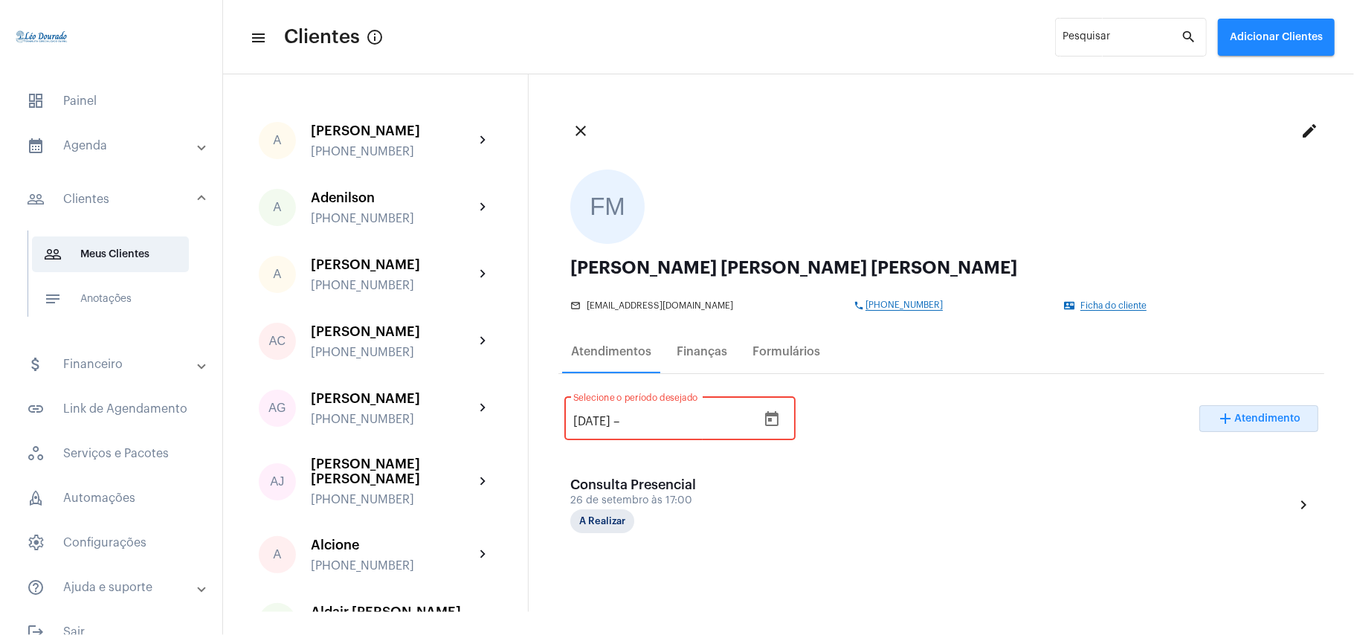
click at [106, 141] on mat-panel-title "calendar_month_outlined Agenda" at bounding box center [113, 146] width 172 height 18
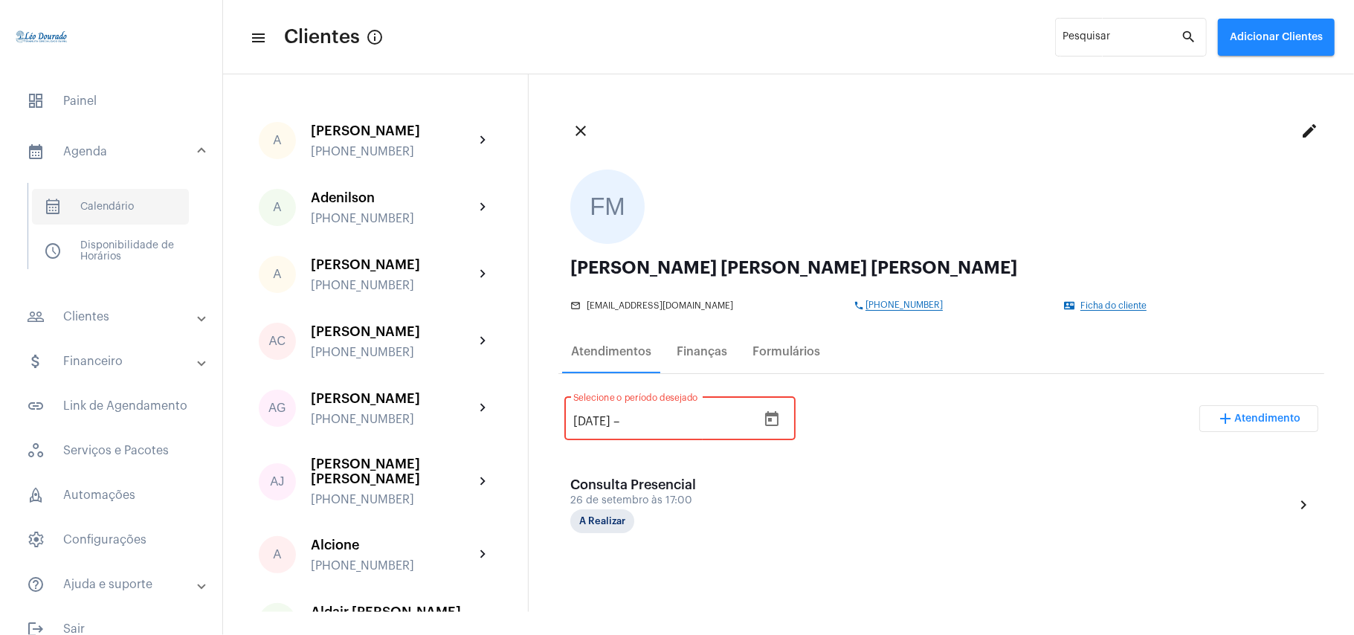
click at [109, 199] on span "calendar_month_outlined Calendário" at bounding box center [110, 207] width 157 height 36
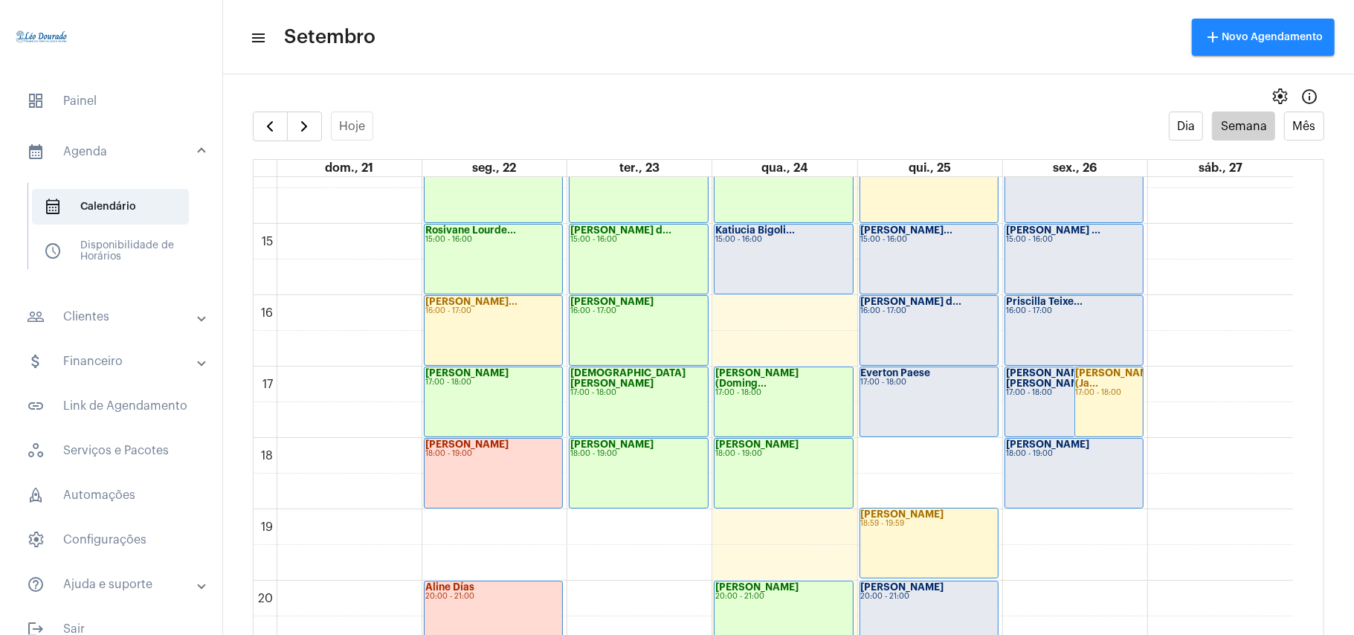
scroll to position [1123, 0]
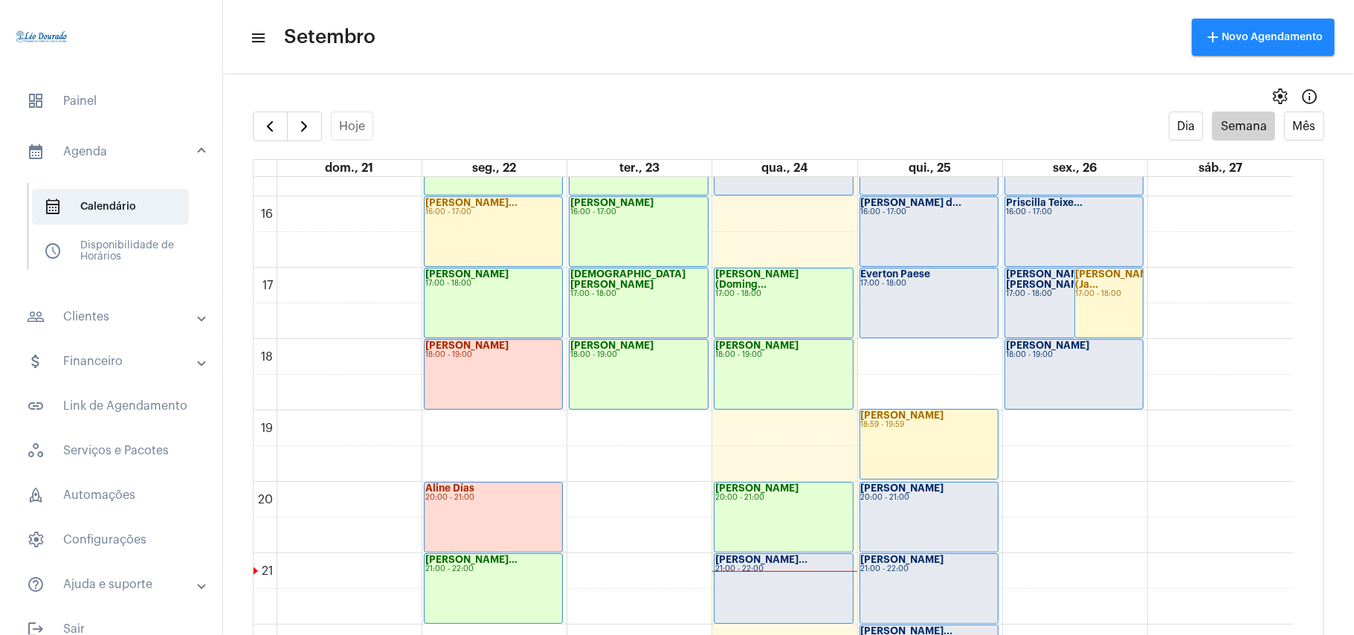
click at [801, 587] on div "[PERSON_NAME]... 21:00 - 22:00" at bounding box center [784, 588] width 138 height 69
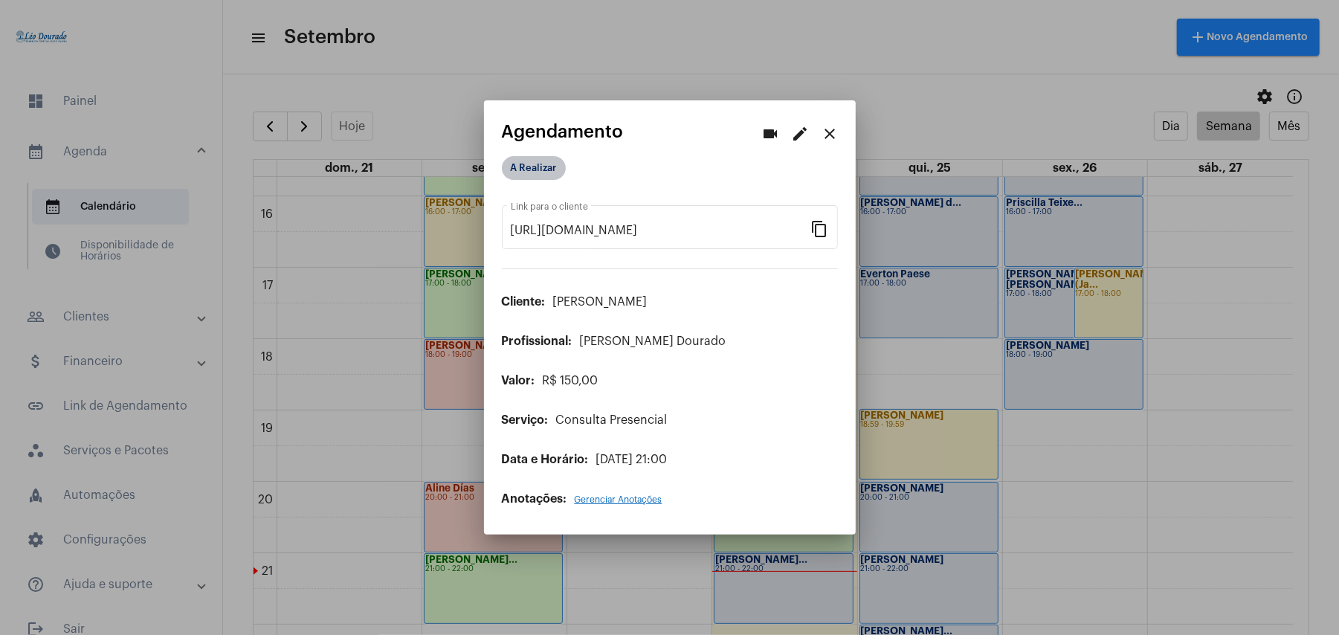
click at [556, 168] on mat-chip "A Realizar" at bounding box center [534, 168] width 64 height 24
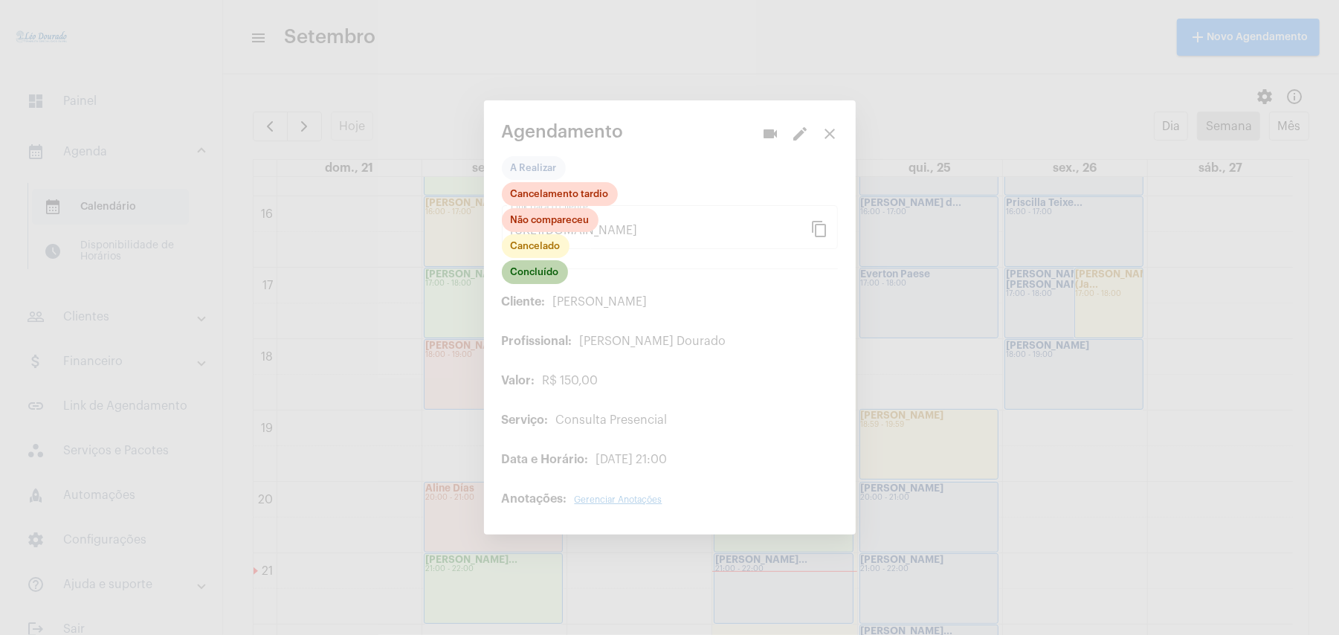
click at [542, 275] on mat-chip "Concluído" at bounding box center [535, 272] width 66 height 24
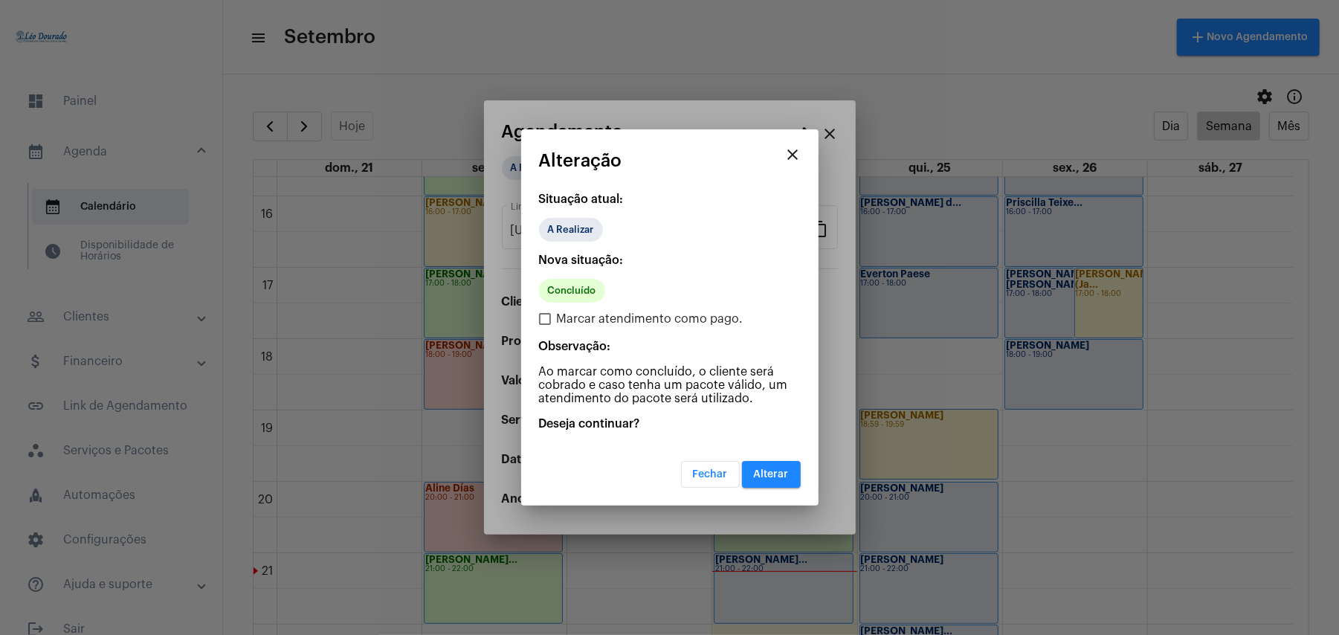
click at [676, 322] on span "Marcar atendimento como pago." at bounding box center [650, 319] width 187 height 18
click at [545, 325] on input "Marcar atendimento como pago." at bounding box center [544, 325] width 1 height 1
checkbox input "true"
click at [780, 476] on span "Alterar" at bounding box center [771, 474] width 35 height 10
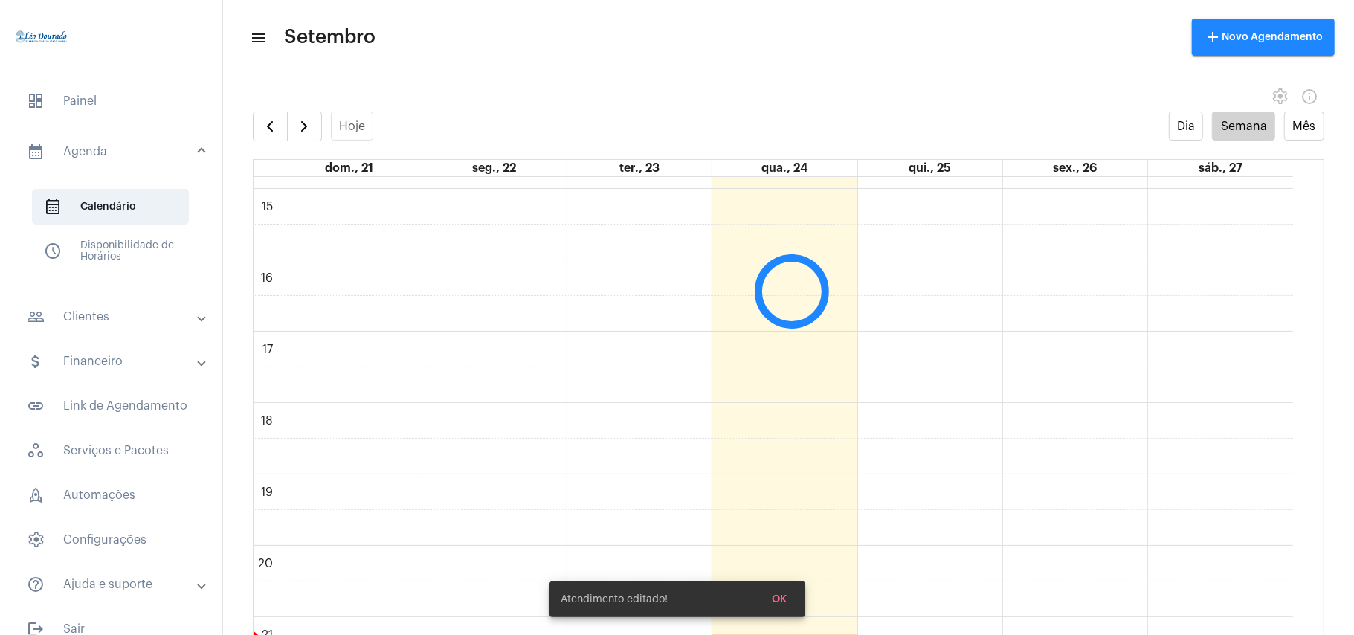
scroll to position [1024, 0]
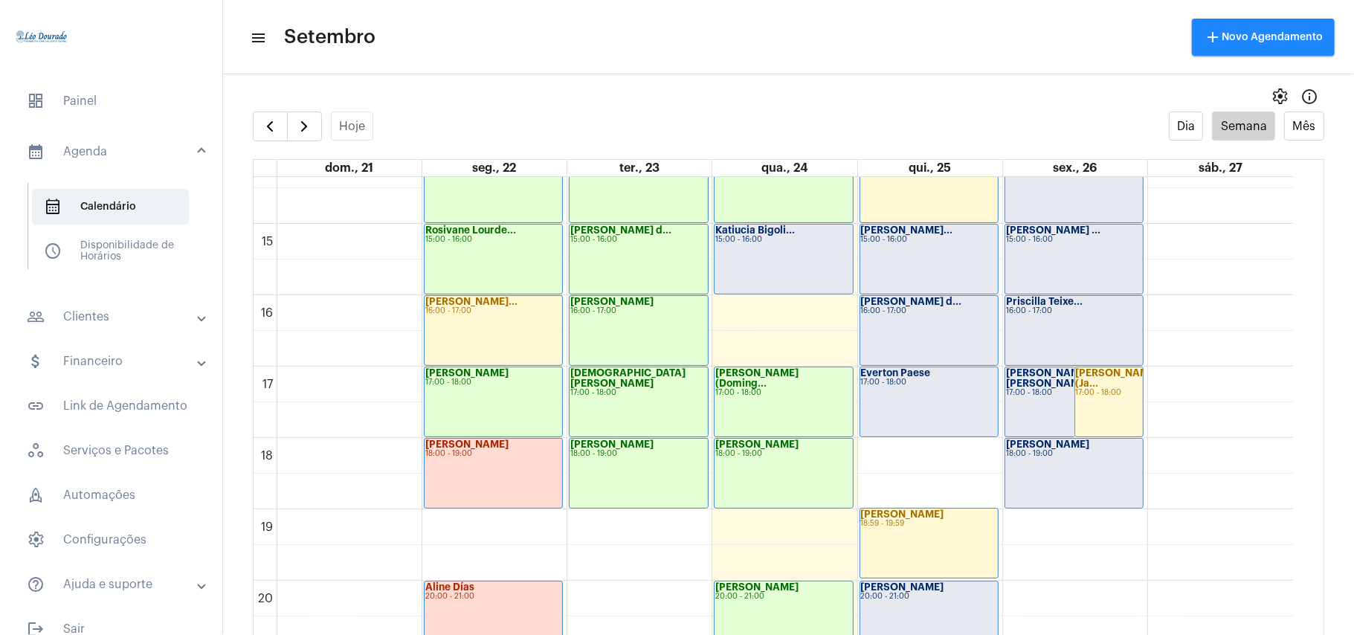
click at [806, 277] on div "Katiucia Bigoli... 15:00 - 16:00" at bounding box center [784, 259] width 138 height 69
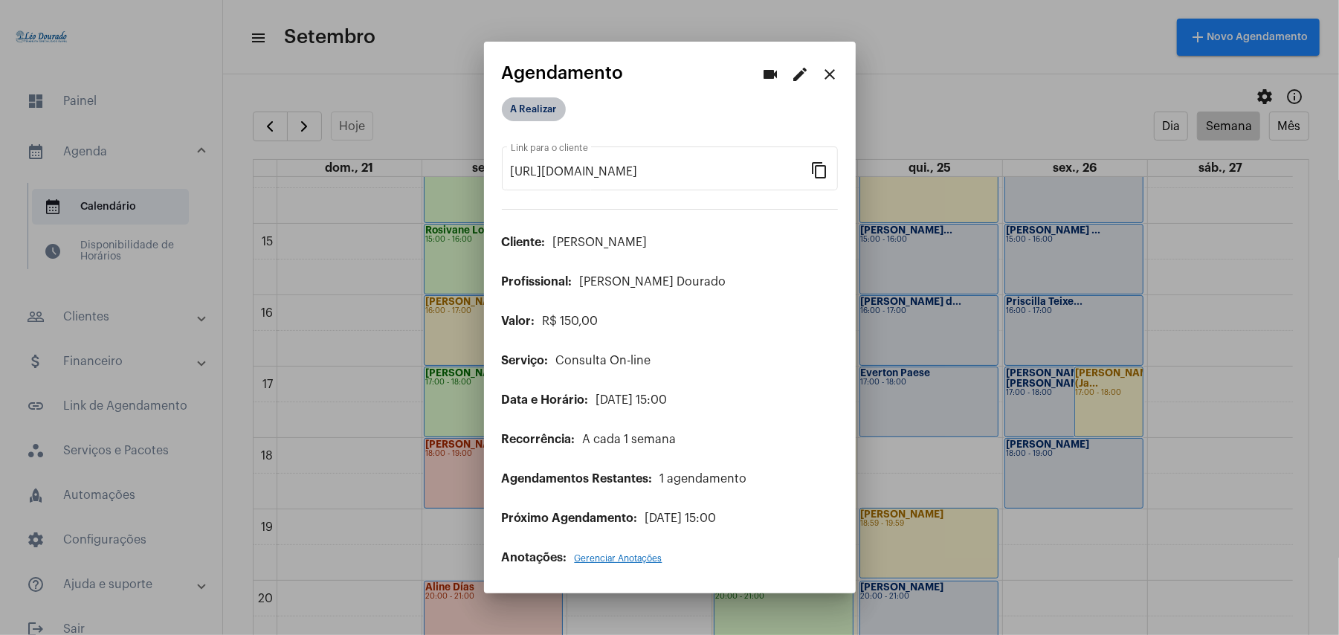
click at [523, 105] on mat-chip "A Realizar" at bounding box center [534, 109] width 64 height 24
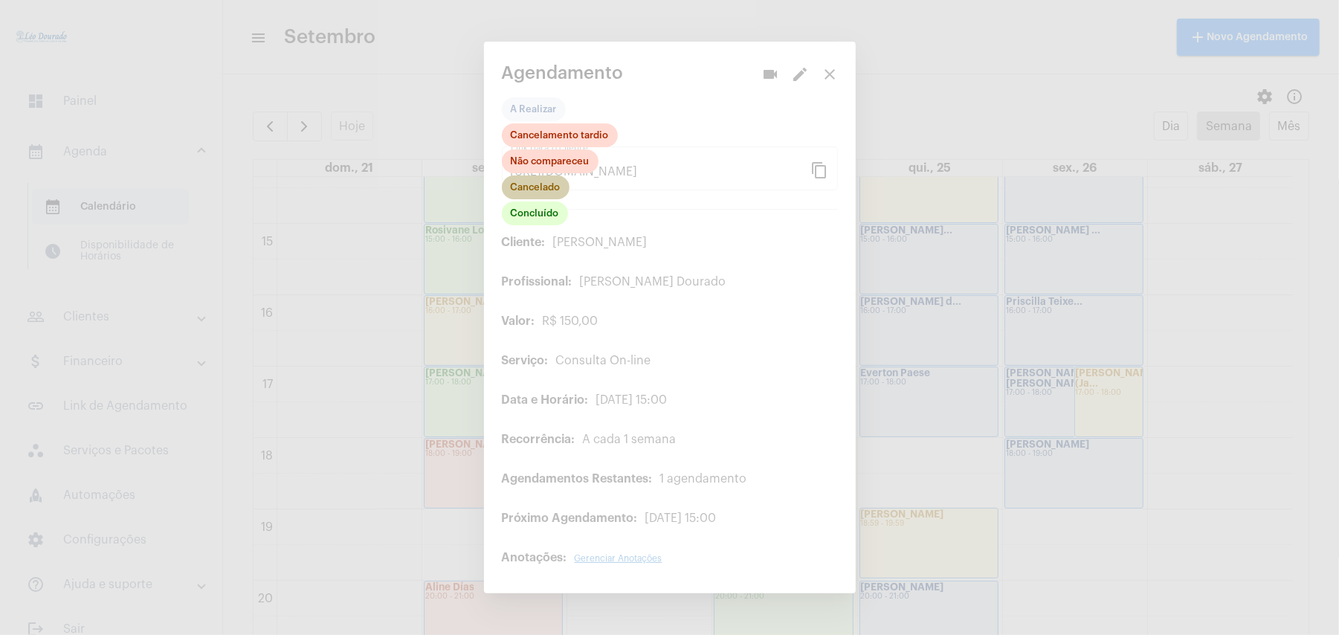
click at [539, 188] on mat-chip "Cancelado" at bounding box center [536, 187] width 68 height 24
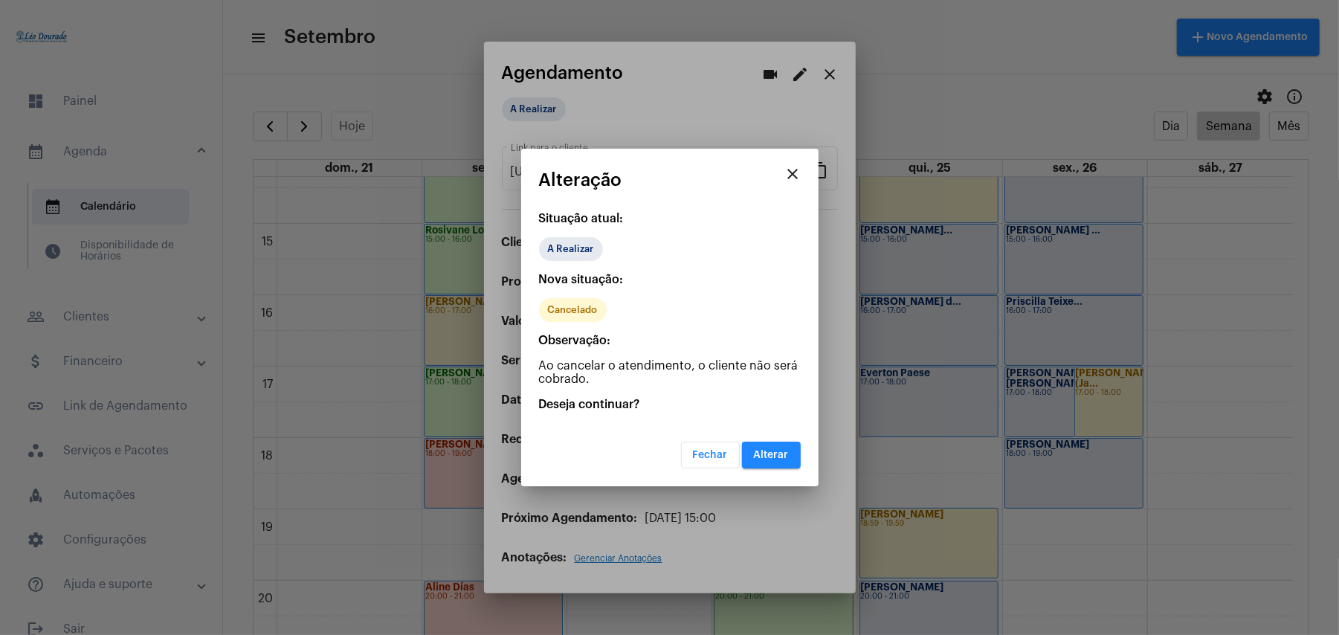
click at [767, 459] on span "Alterar" at bounding box center [771, 455] width 35 height 10
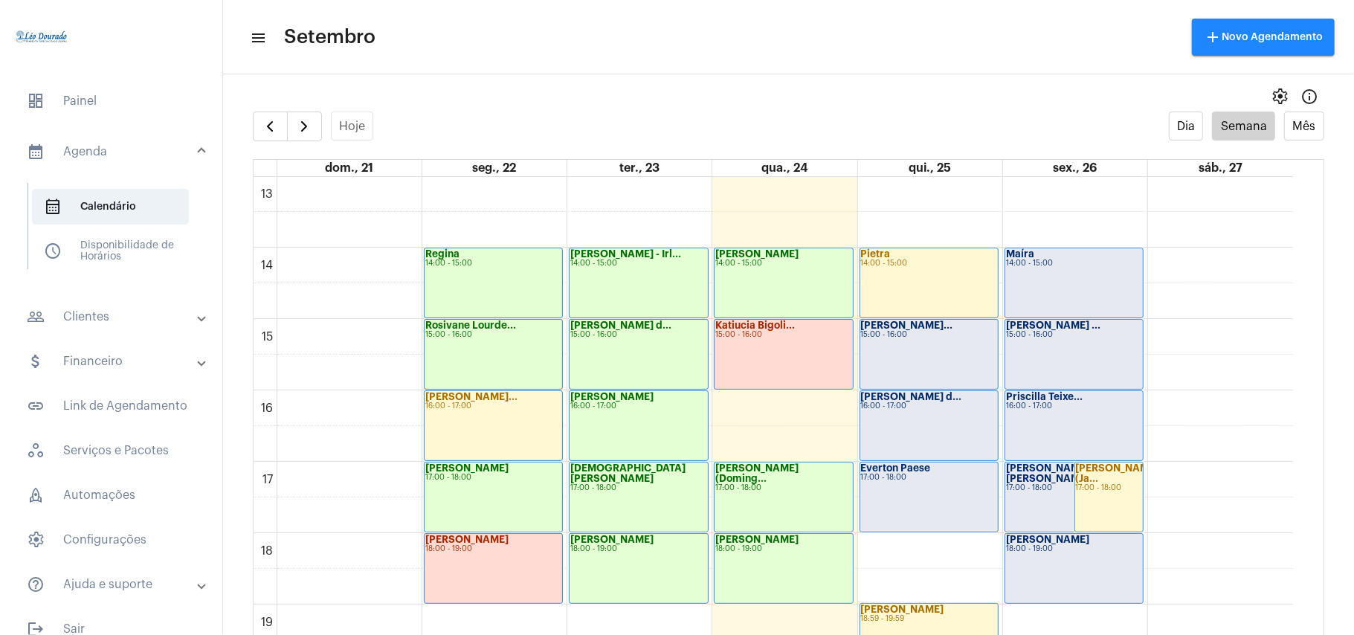
scroll to position [1127, 0]
